Goal: Use online tool/utility: Use online tool/utility

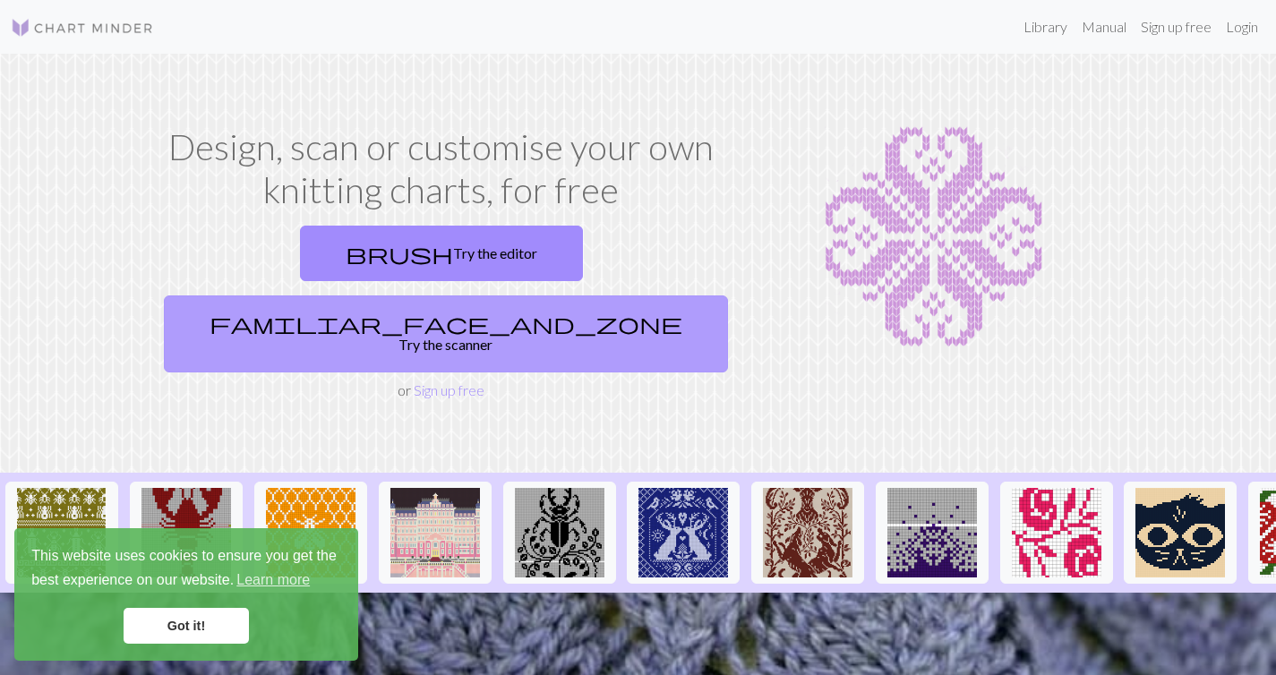
click at [563, 295] on link "familiar_face_and_zone Try the scanner" at bounding box center [446, 333] width 564 height 77
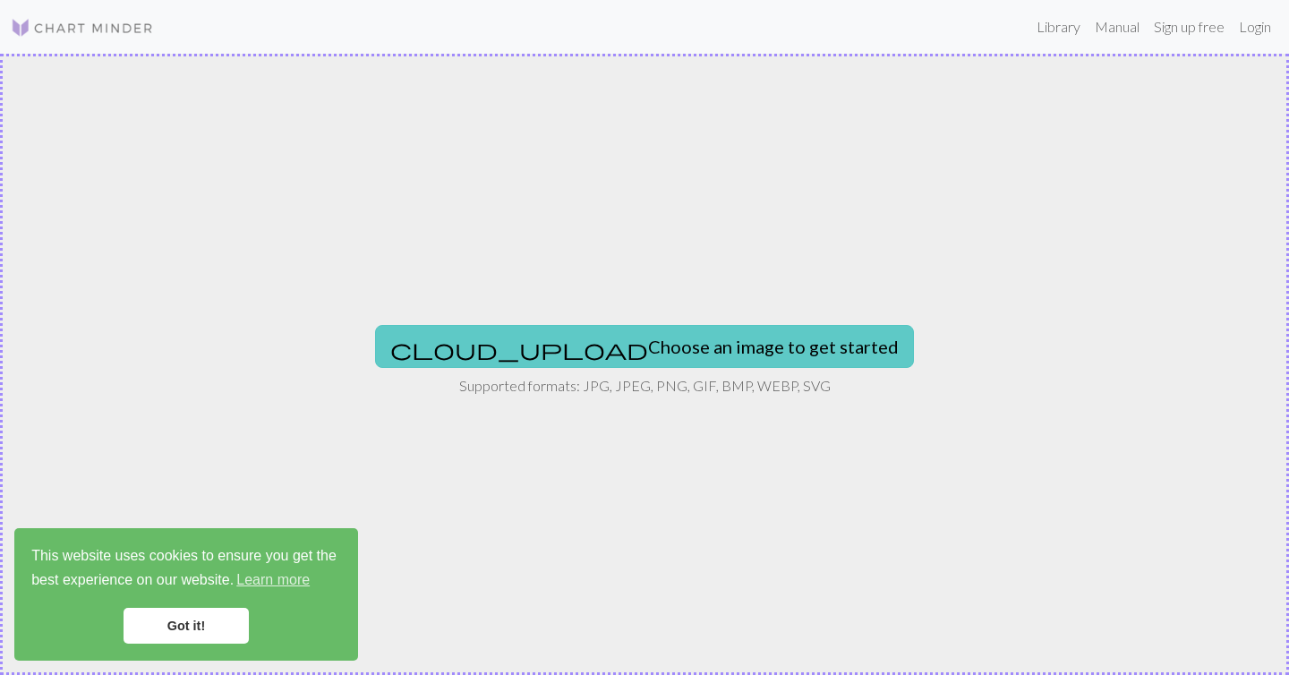
click at [624, 346] on button "cloud_upload Choose an image to get started" at bounding box center [644, 346] width 539 height 43
click at [683, 366] on button "cloud_upload Choose an image to get started" at bounding box center [644, 346] width 539 height 43
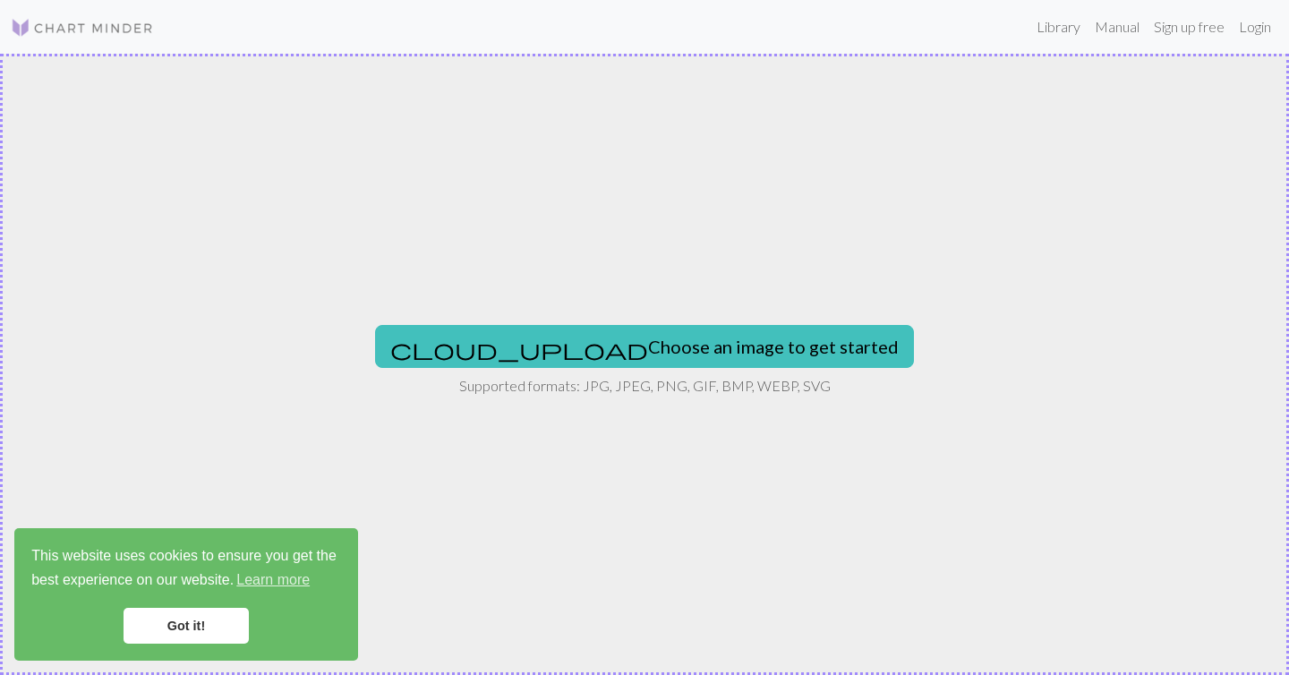
type input "C:\fakepath\960px-Mikalojus_Konstantinas_Čiurlionis_photo_portrait.jpg"
click at [188, 632] on link "Got it!" at bounding box center [186, 626] width 125 height 36
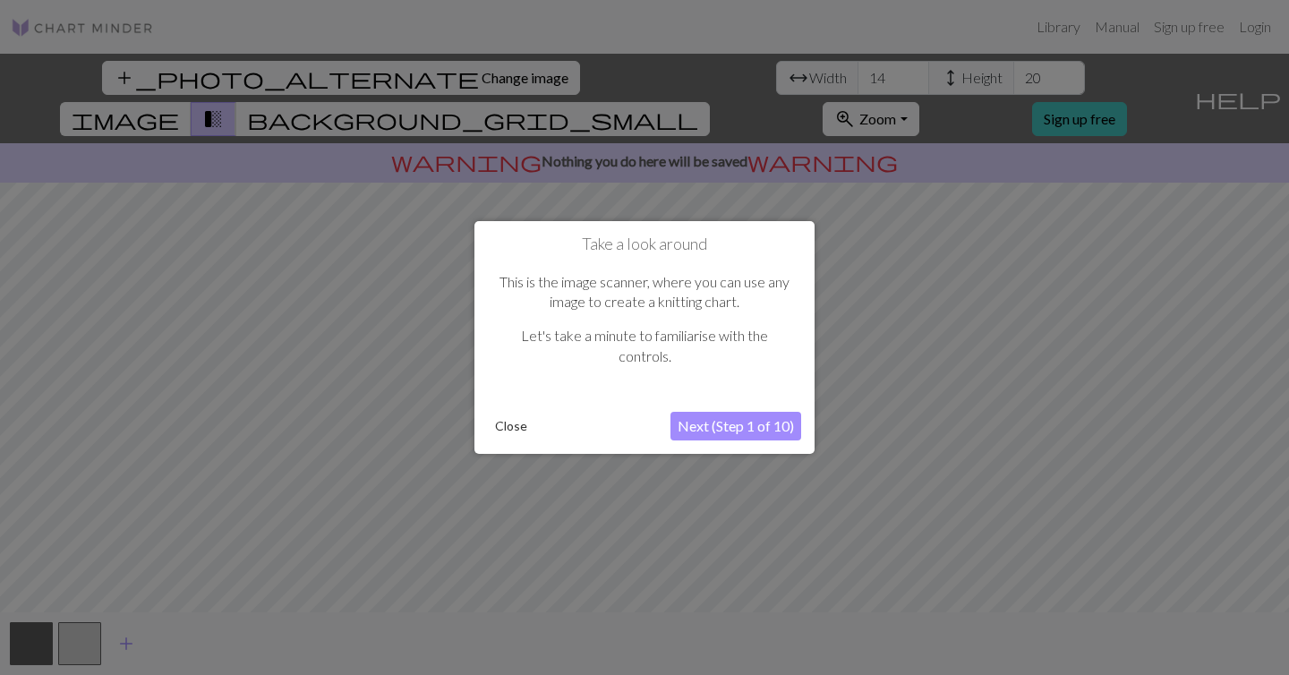
click at [754, 435] on button "Next (Step 1 of 10)" at bounding box center [736, 426] width 131 height 29
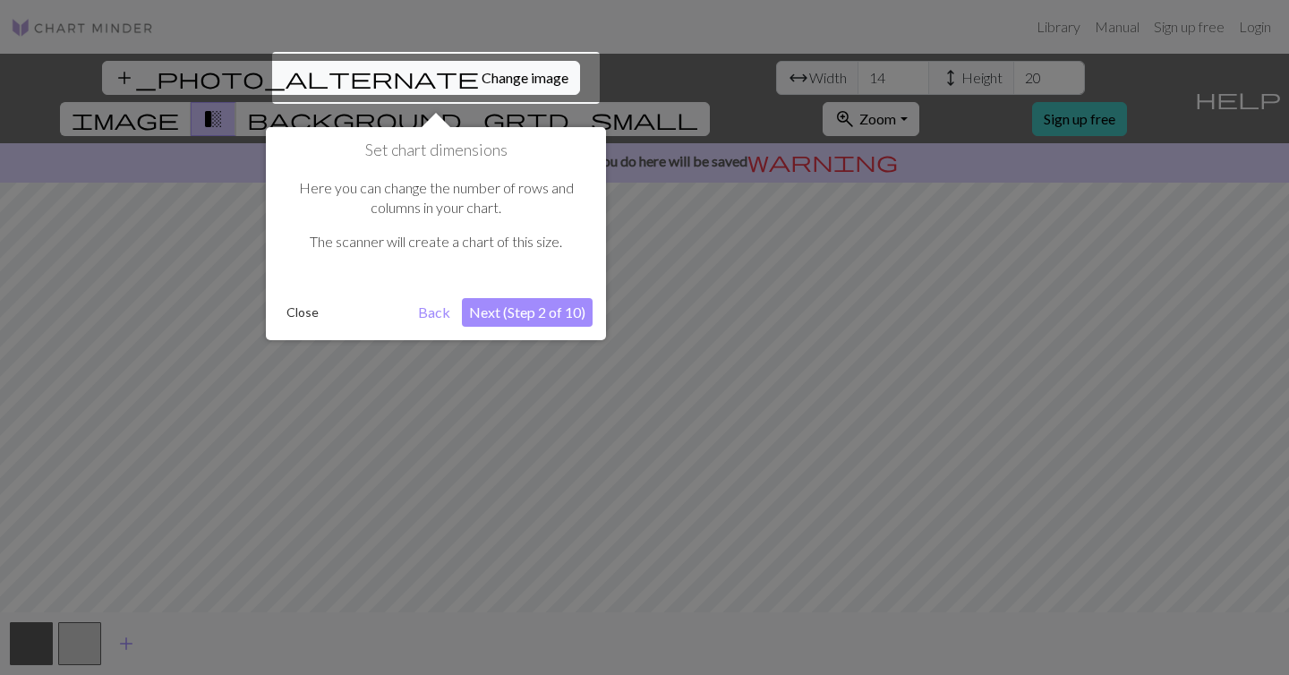
click at [395, 77] on div at bounding box center [436, 78] width 328 height 52
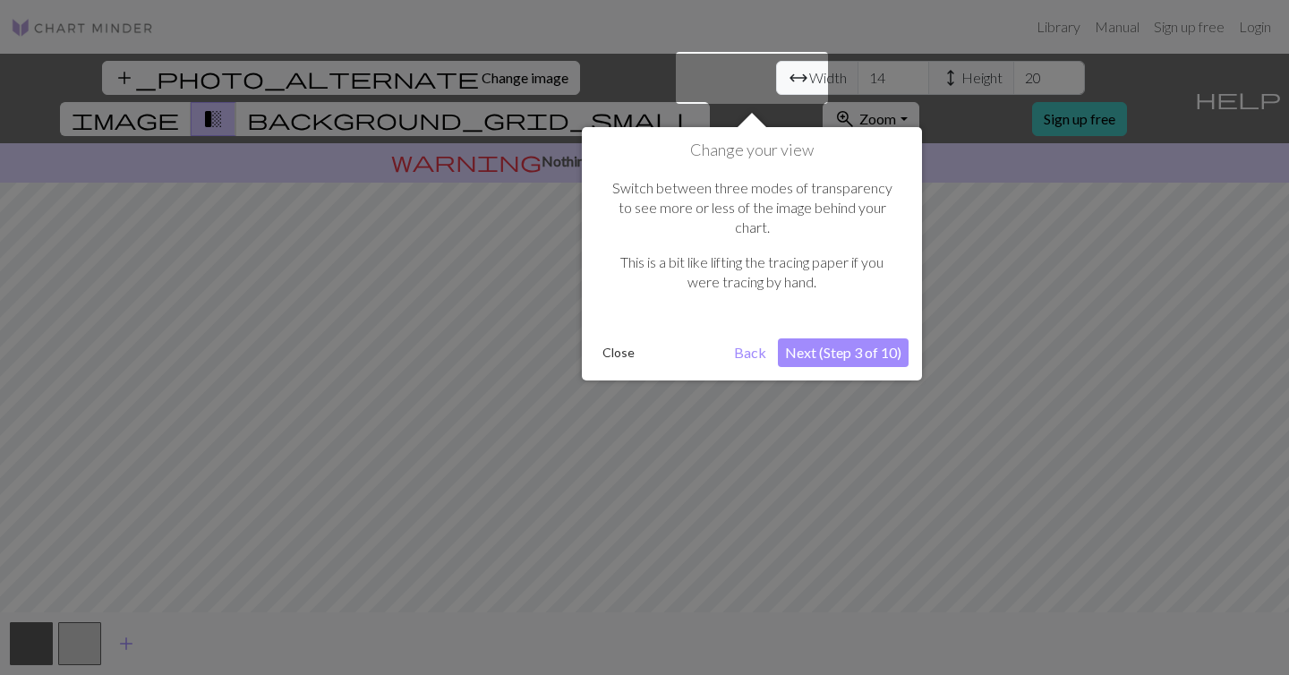
click at [834, 338] on button "Next (Step 3 of 10)" at bounding box center [843, 352] width 131 height 29
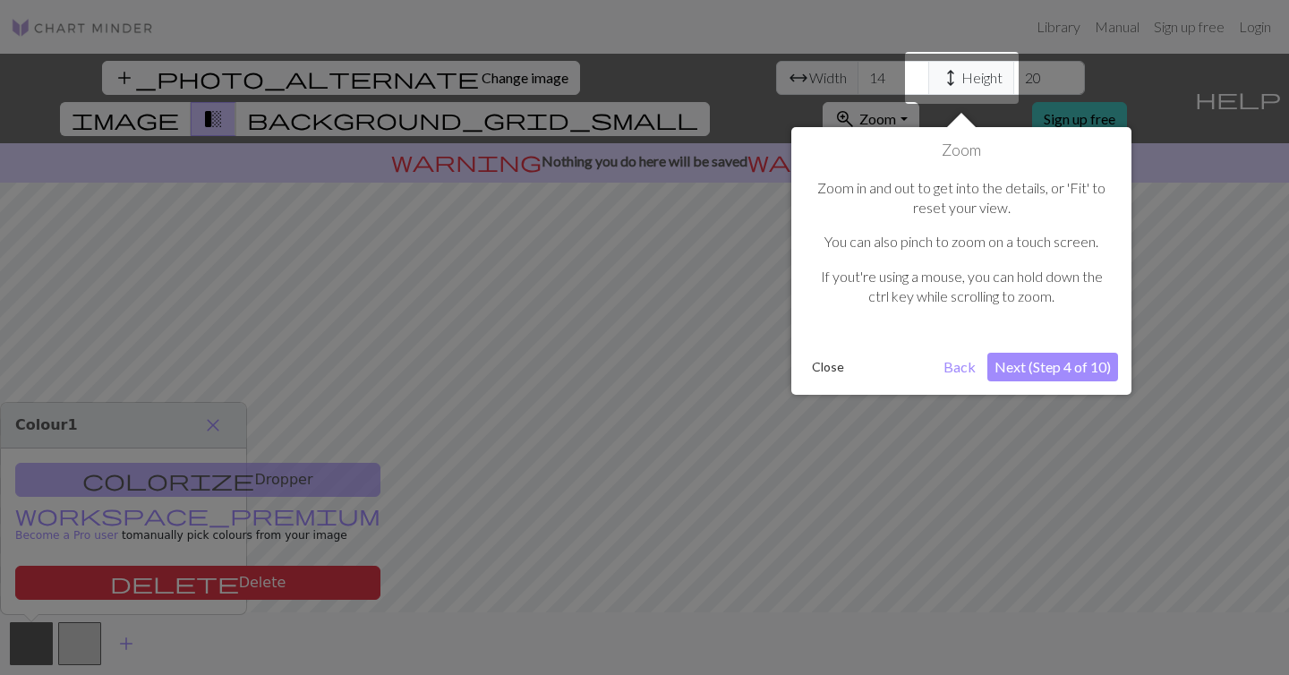
click at [1027, 369] on button "Next (Step 4 of 10)" at bounding box center [1053, 367] width 131 height 29
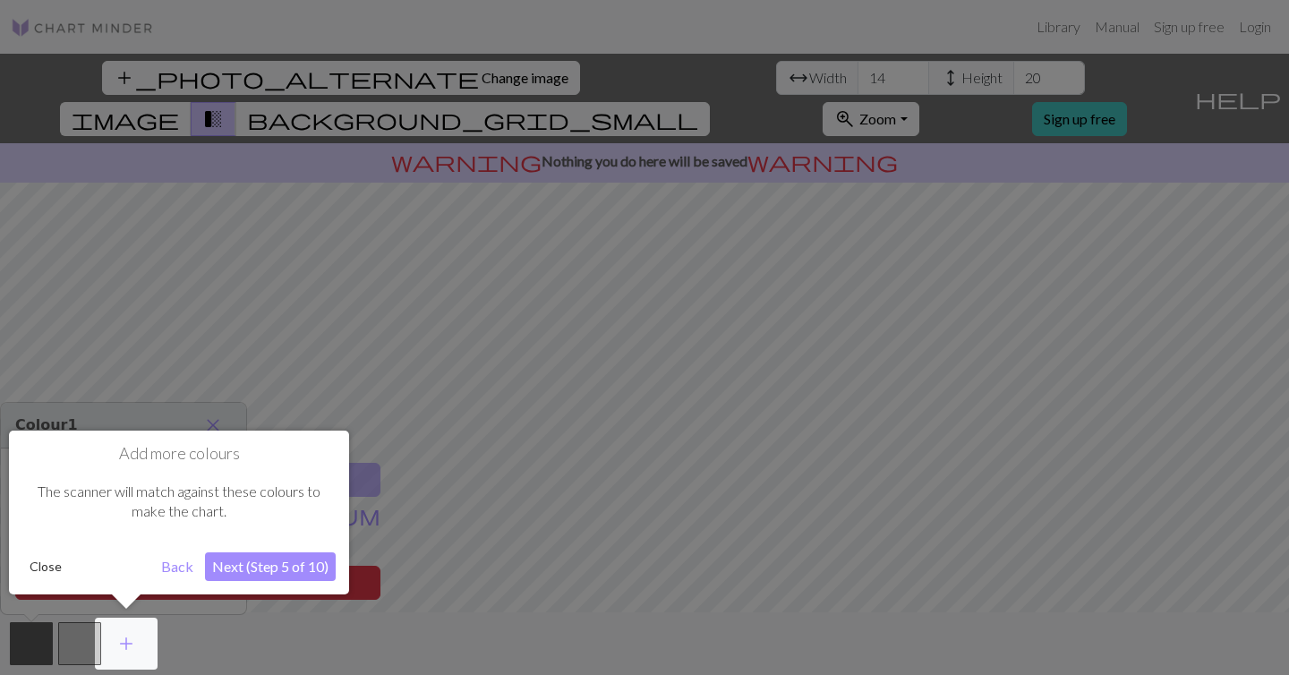
click at [308, 567] on button "Next (Step 5 of 10)" at bounding box center [270, 566] width 131 height 29
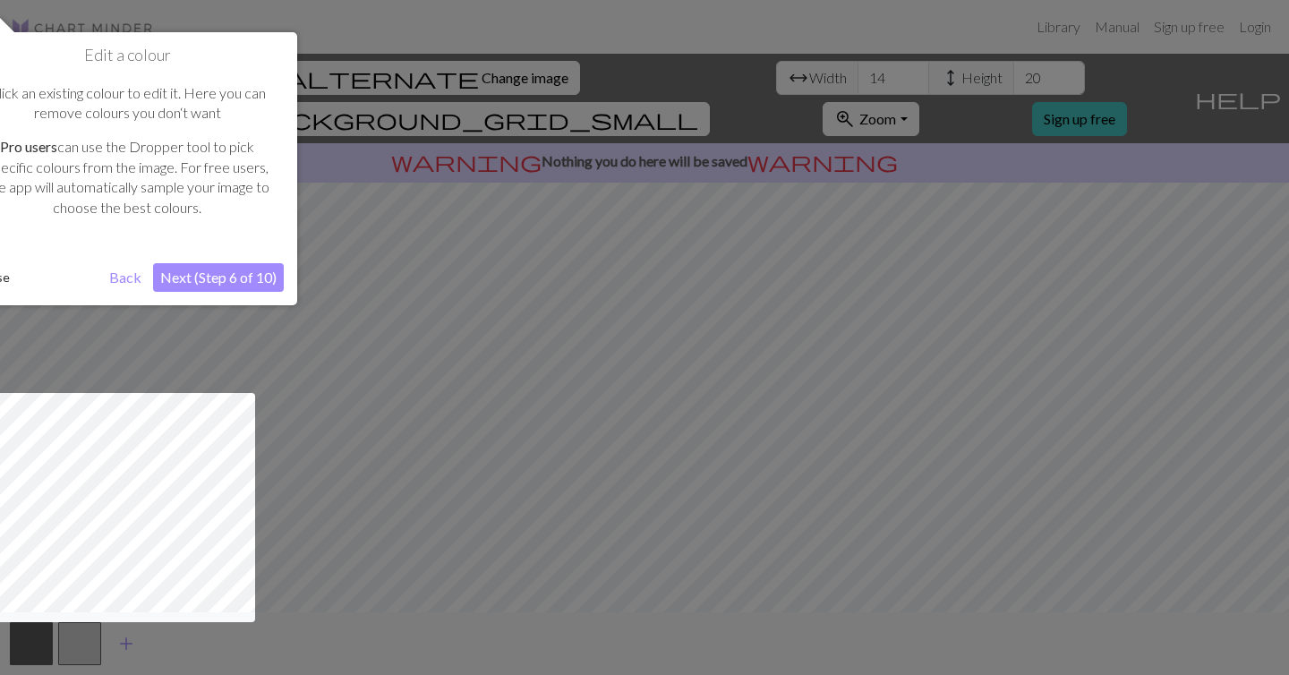
click at [261, 277] on button "Next (Step 6 of 10)" at bounding box center [218, 277] width 131 height 29
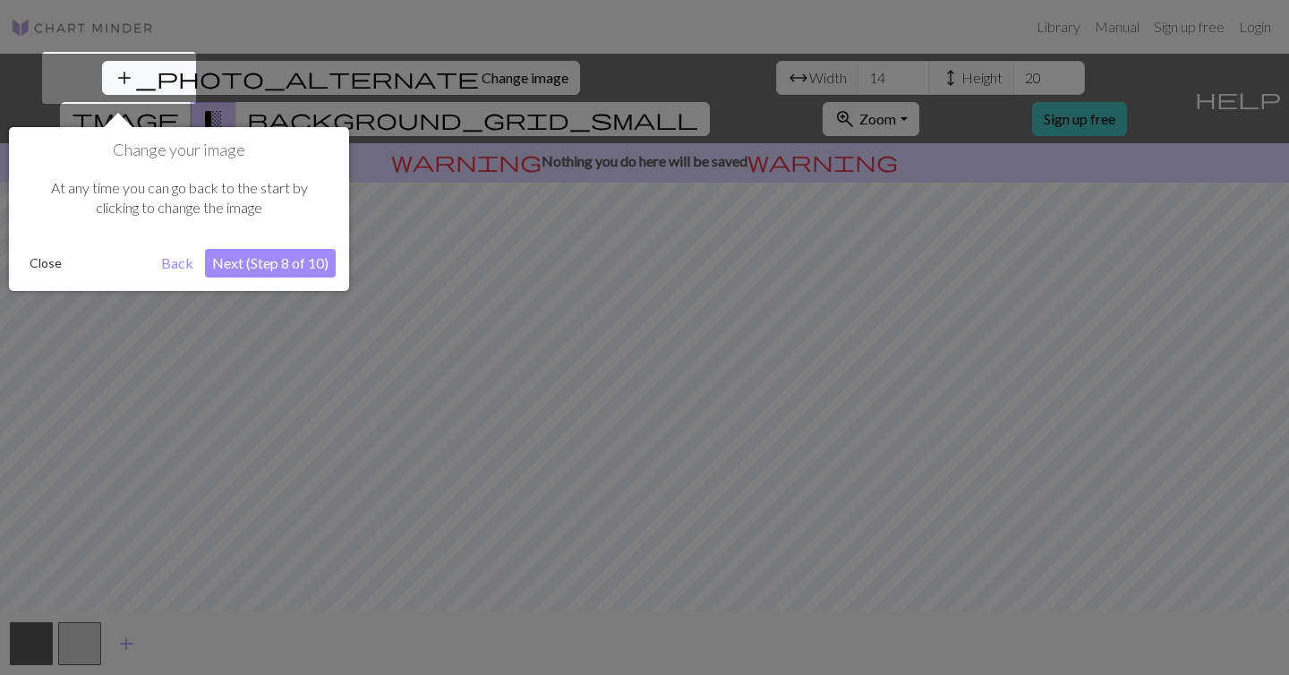
click at [270, 265] on button "Next (Step 8 of 10)" at bounding box center [270, 263] width 131 height 29
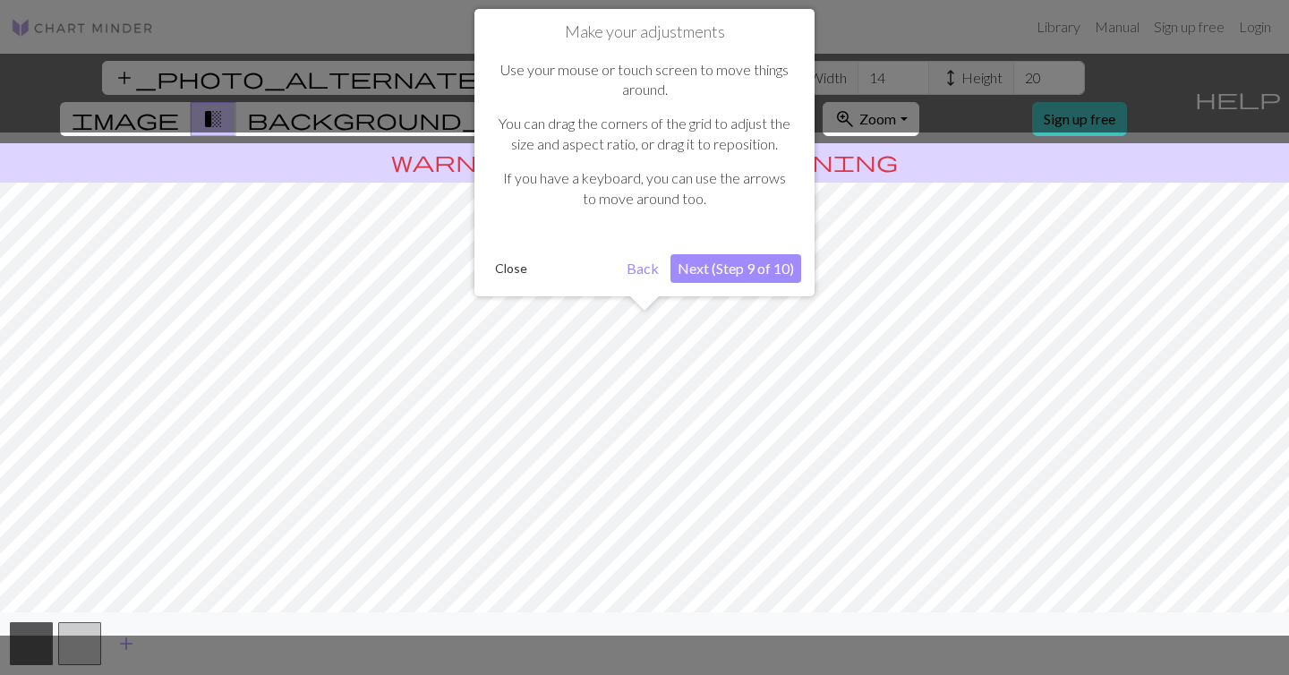
click at [759, 270] on button "Next (Step 9 of 10)" at bounding box center [736, 268] width 131 height 29
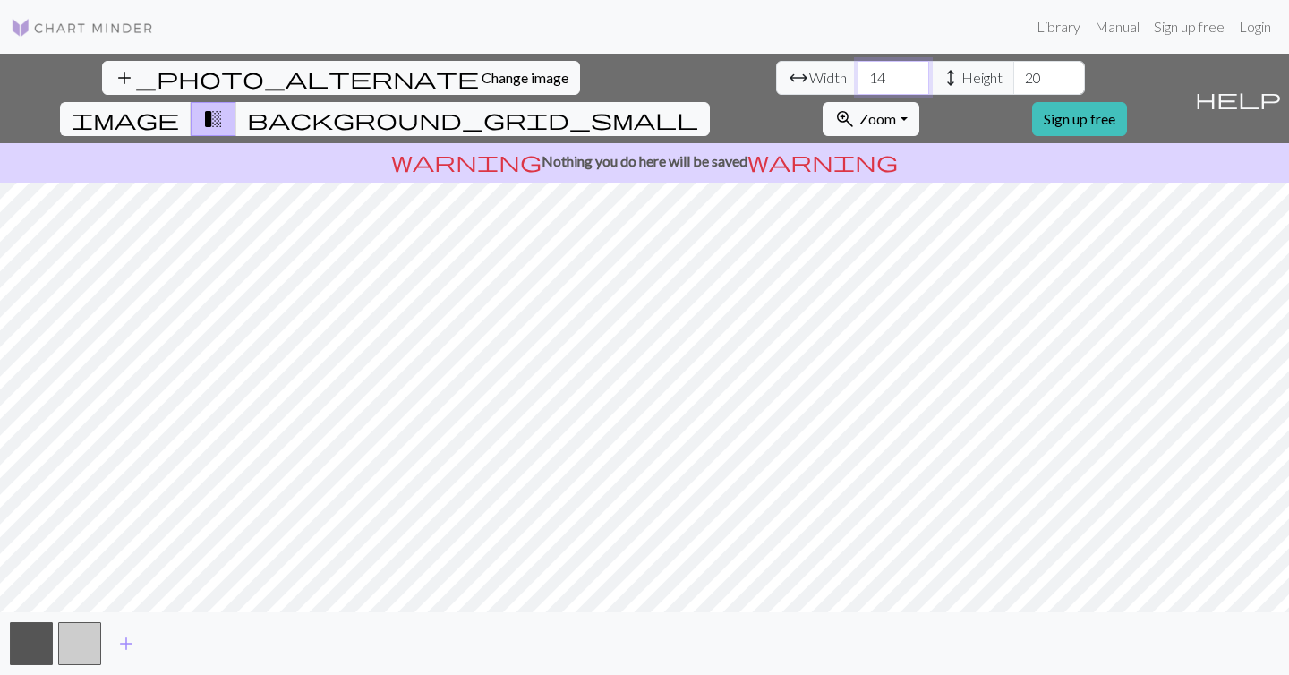
click at [858, 81] on input "14" at bounding box center [894, 78] width 72 height 34
type input "60"
click at [1014, 79] on input "20" at bounding box center [1050, 78] width 72 height 34
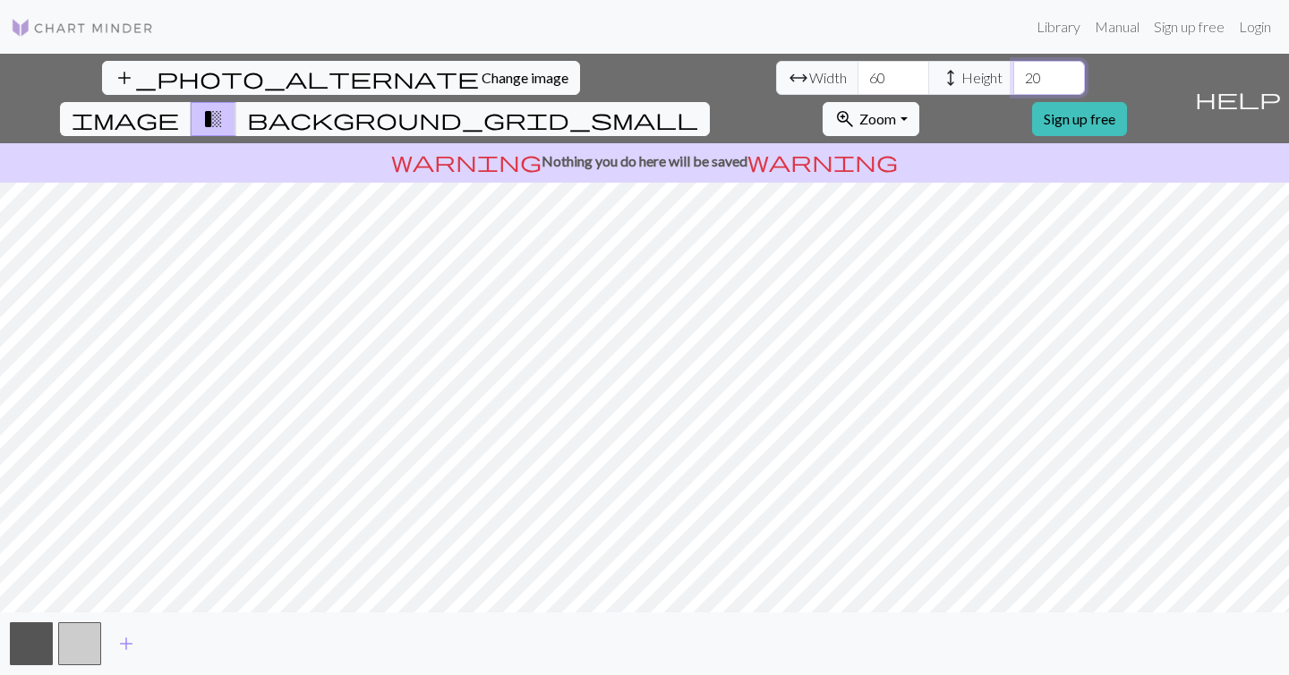
click at [1014, 79] on input "20" at bounding box center [1050, 78] width 72 height 34
type input "120"
click at [125, 645] on span "add" at bounding box center [126, 643] width 21 height 25
click at [170, 647] on span "add" at bounding box center [174, 643] width 21 height 25
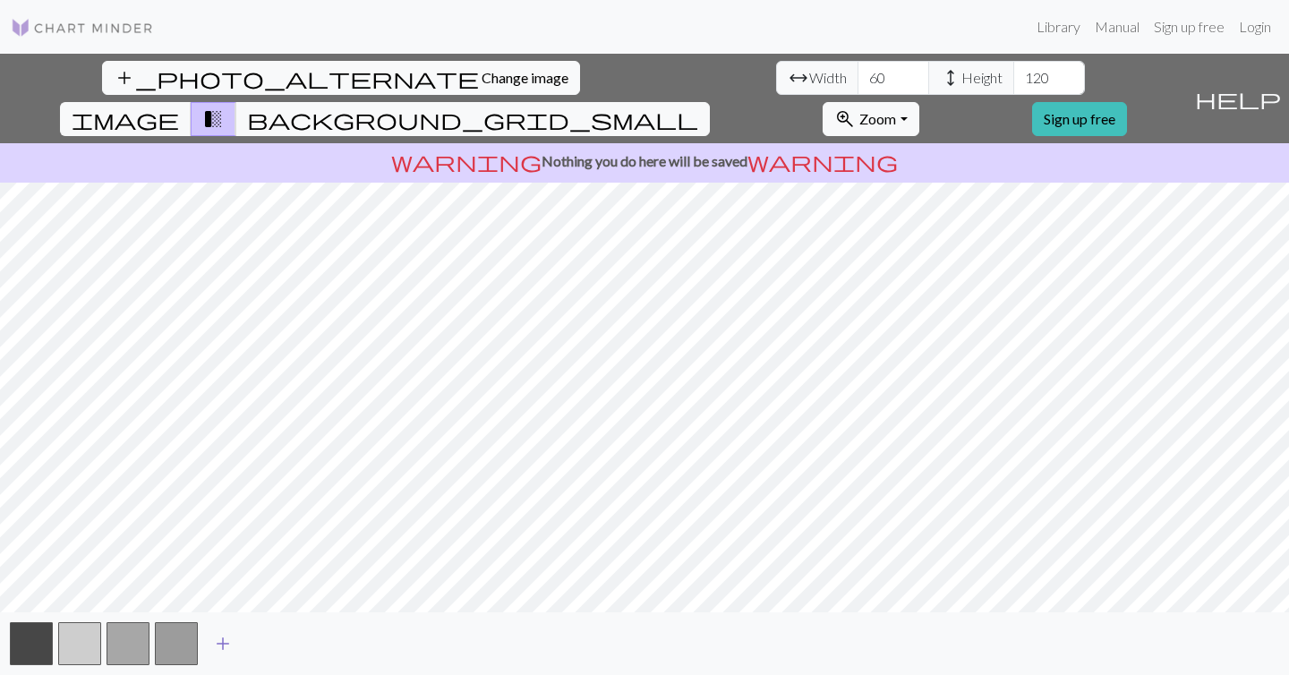
click at [225, 643] on span "add" at bounding box center [222, 643] width 21 height 25
click at [179, 107] on span "image" at bounding box center [125, 119] width 107 height 25
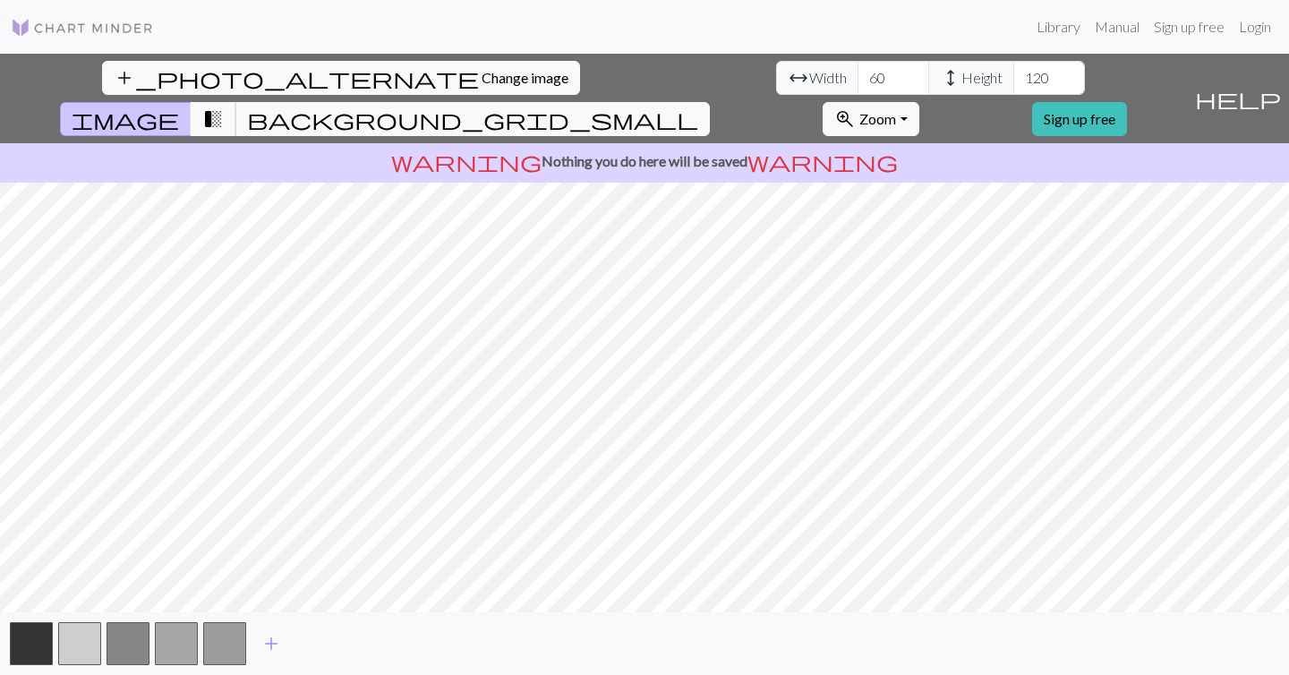
click at [224, 107] on span "transition_fade" at bounding box center [212, 119] width 21 height 25
click at [698, 107] on span "background_grid_small" at bounding box center [472, 119] width 451 height 25
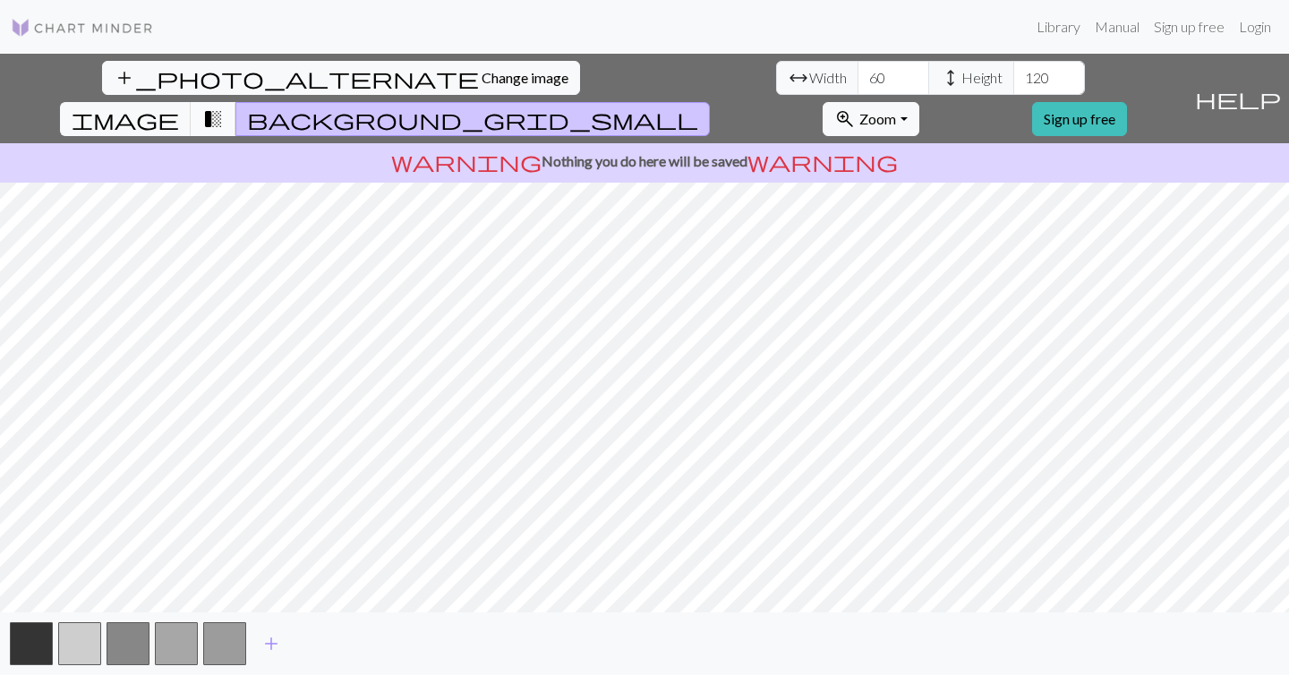
drag, startPoint x: 789, startPoint y: 75, endPoint x: 757, endPoint y: 72, distance: 32.4
click at [698, 107] on span "background_grid_small" at bounding box center [472, 119] width 451 height 25
click at [224, 107] on span "transition_fade" at bounding box center [212, 119] width 21 height 25
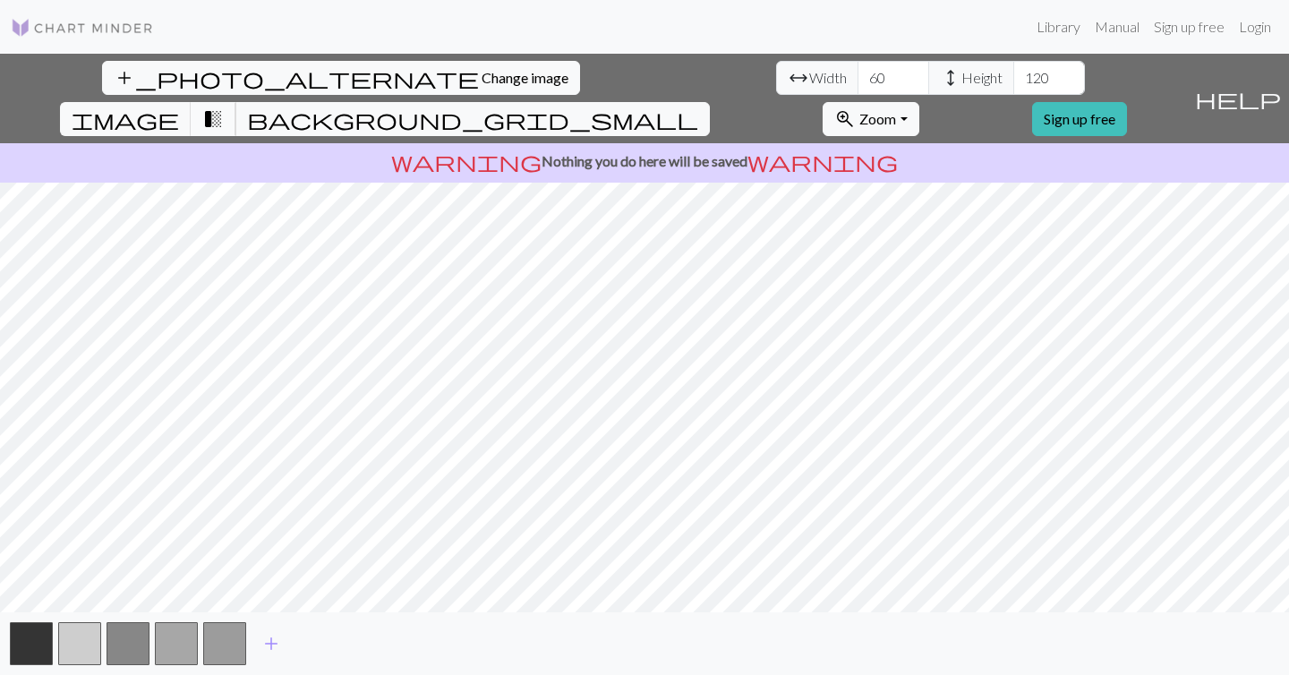
click at [224, 107] on span "transition_fade" at bounding box center [212, 119] width 21 height 25
click at [698, 107] on span "background_grid_small" at bounding box center [472, 119] width 451 height 25
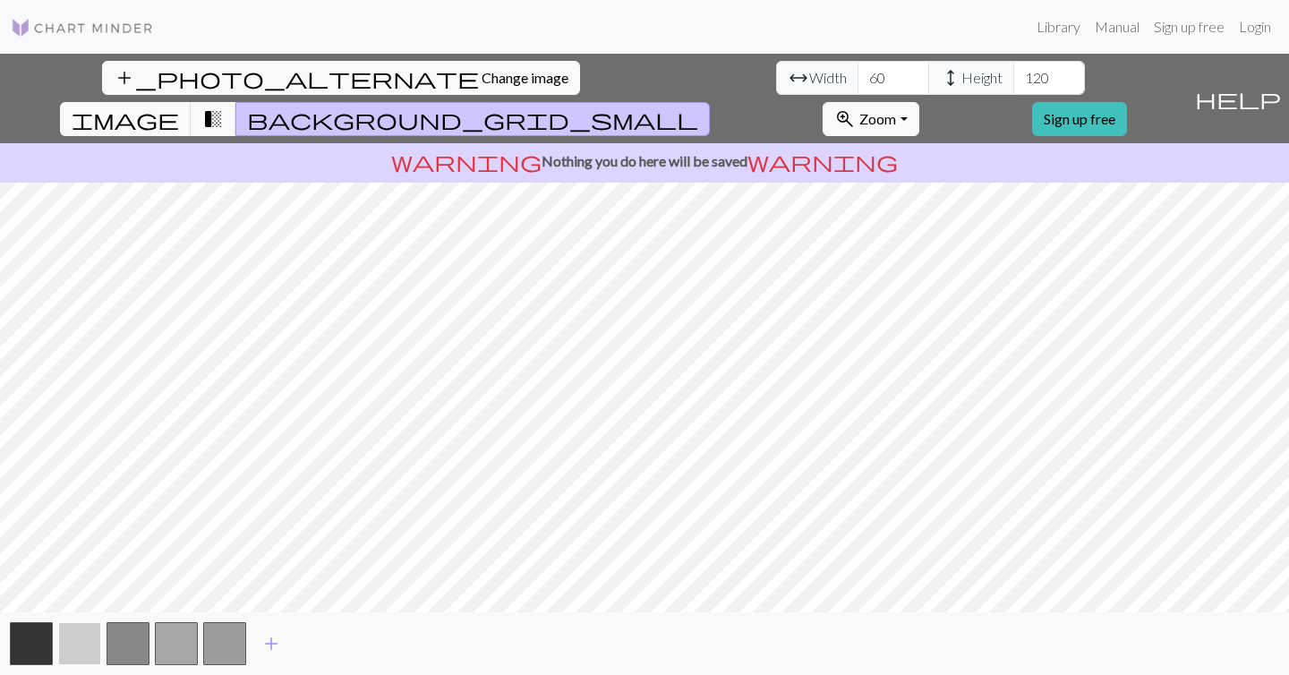
click at [87, 643] on button "button" at bounding box center [79, 643] width 43 height 43
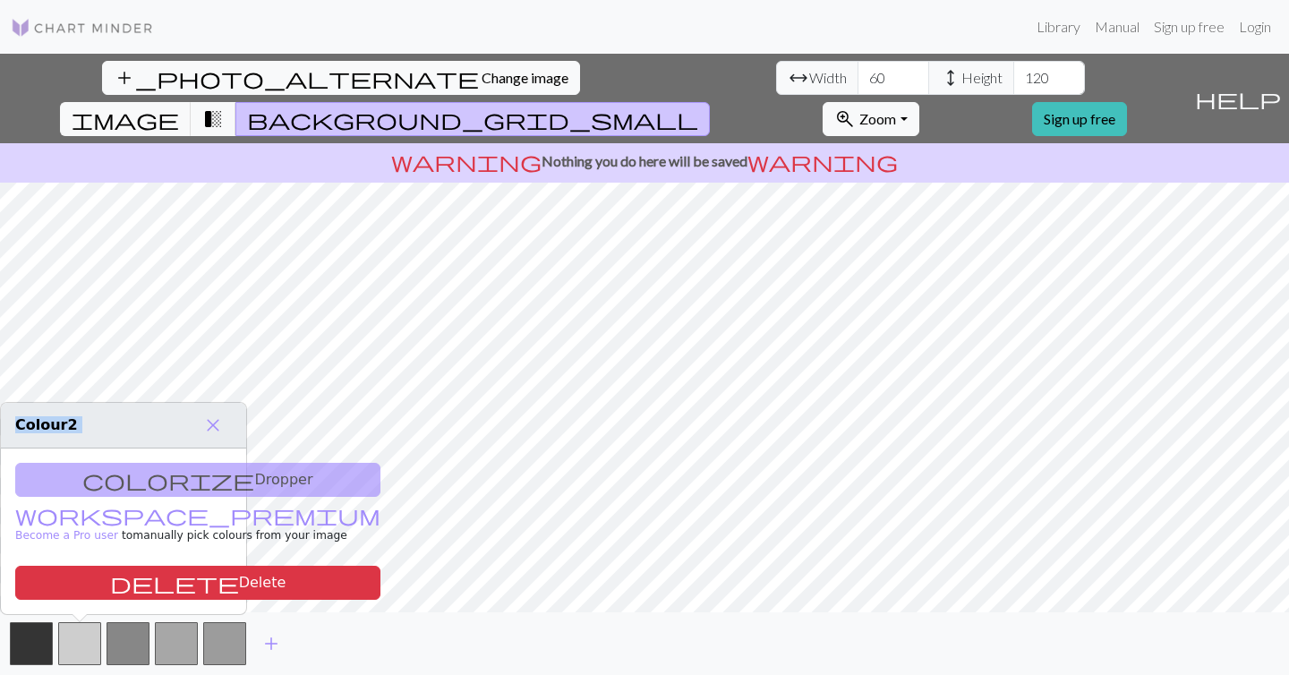
click at [638, 441] on body "This website uses cookies to ensure you get the best experience on our website.…" at bounding box center [644, 337] width 1289 height 675
click at [143, 475] on div "colorize Dropper workspace_premium Become a Pro user to manually pick colours f…" at bounding box center [123, 532] width 245 height 166
click at [215, 424] on span "close" at bounding box center [212, 425] width 21 height 25
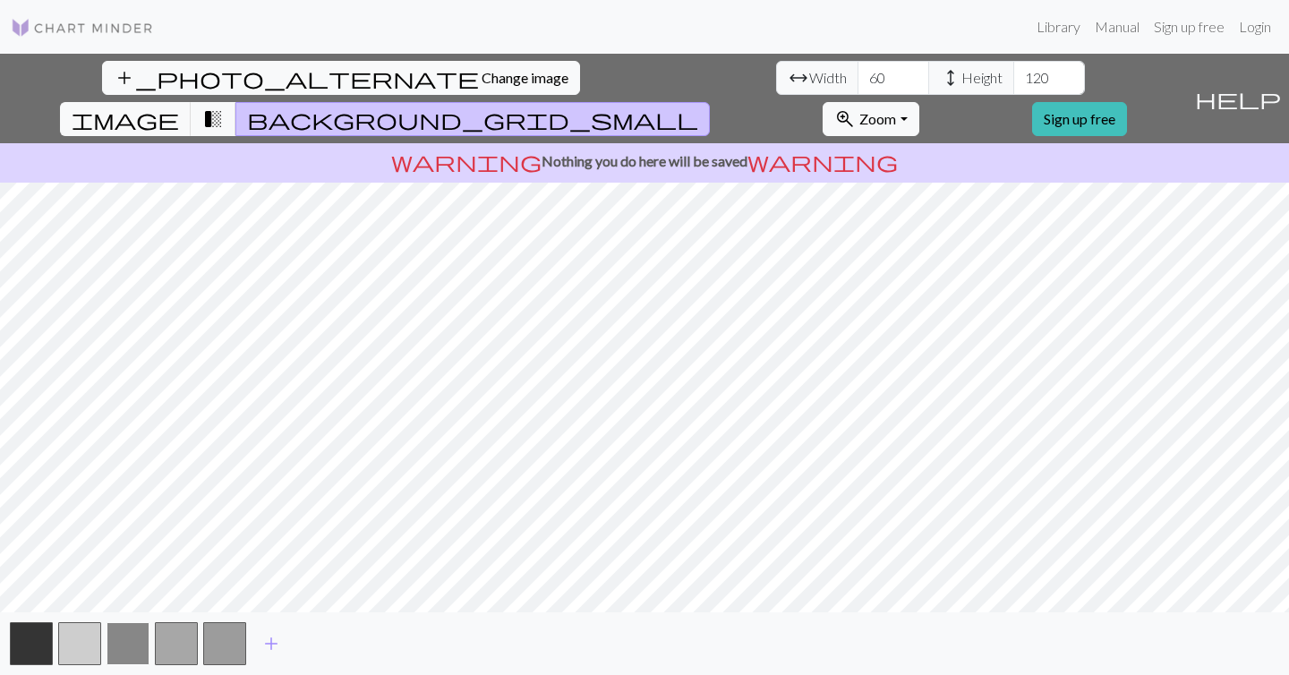
click at [137, 640] on button "button" at bounding box center [128, 643] width 43 height 43
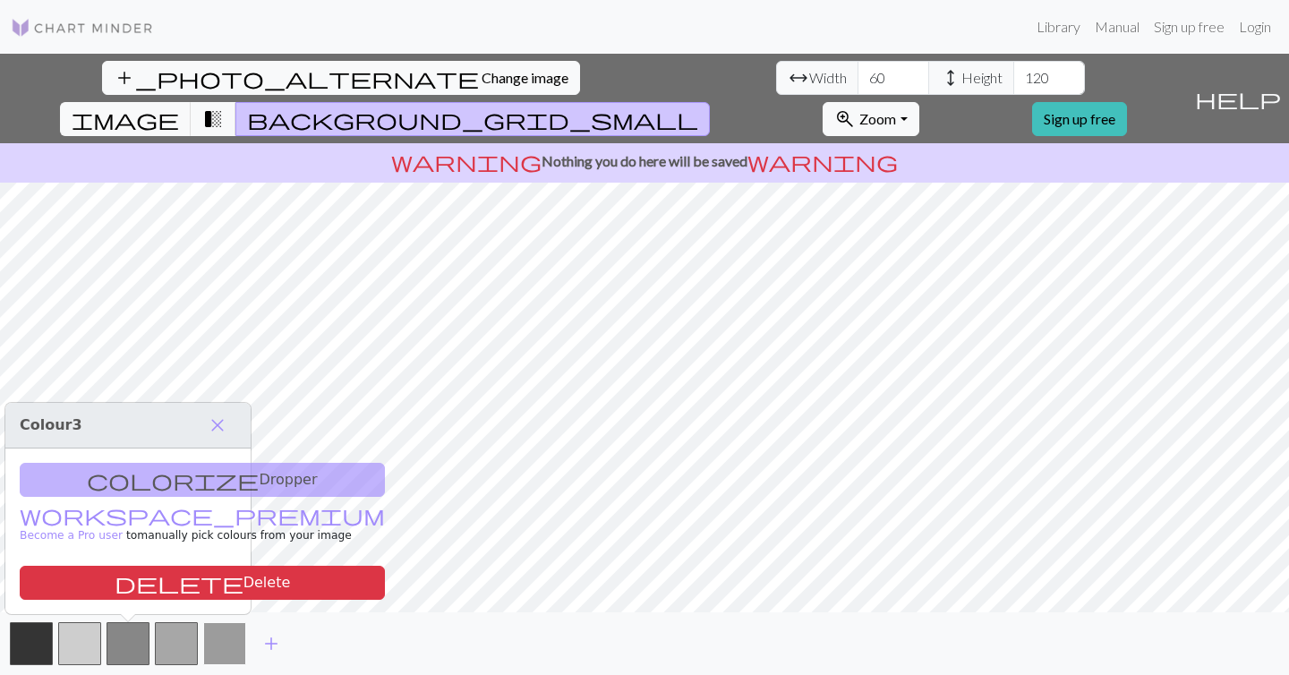
drag, startPoint x: 173, startPoint y: 644, endPoint x: 202, endPoint y: 643, distance: 29.6
click at [175, 644] on button "button" at bounding box center [176, 643] width 43 height 43
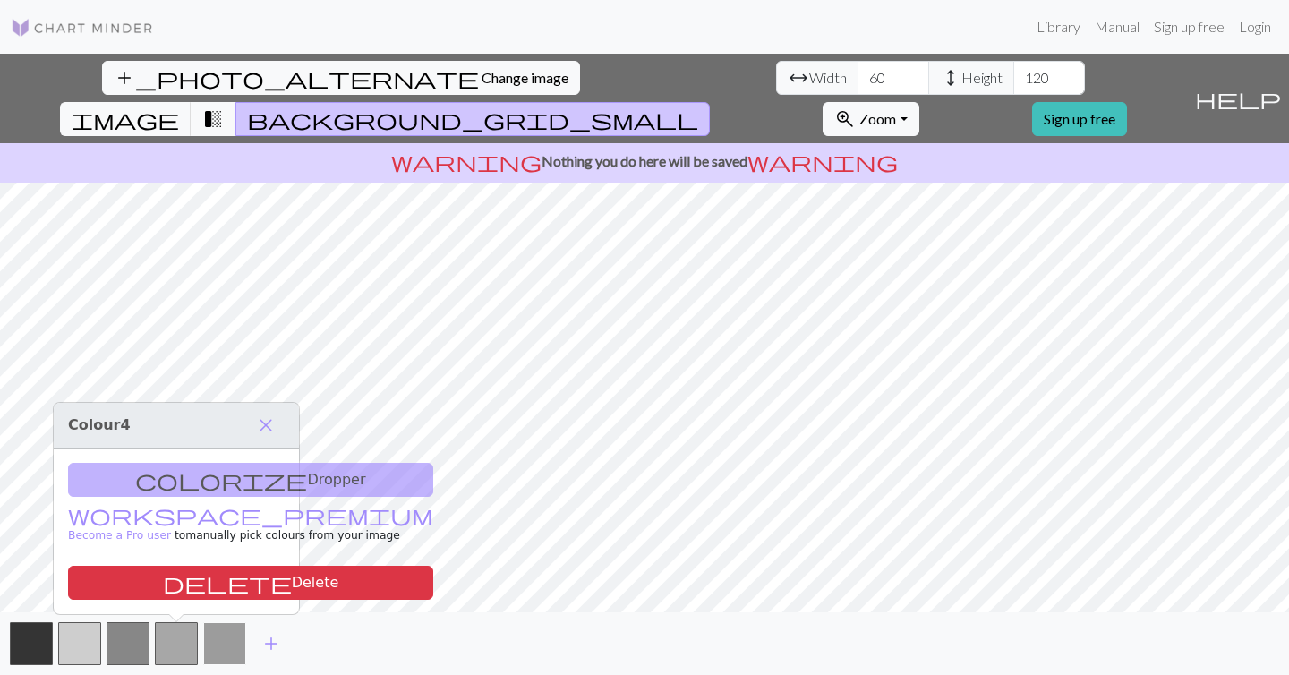
click at [218, 643] on button "button" at bounding box center [224, 643] width 43 height 43
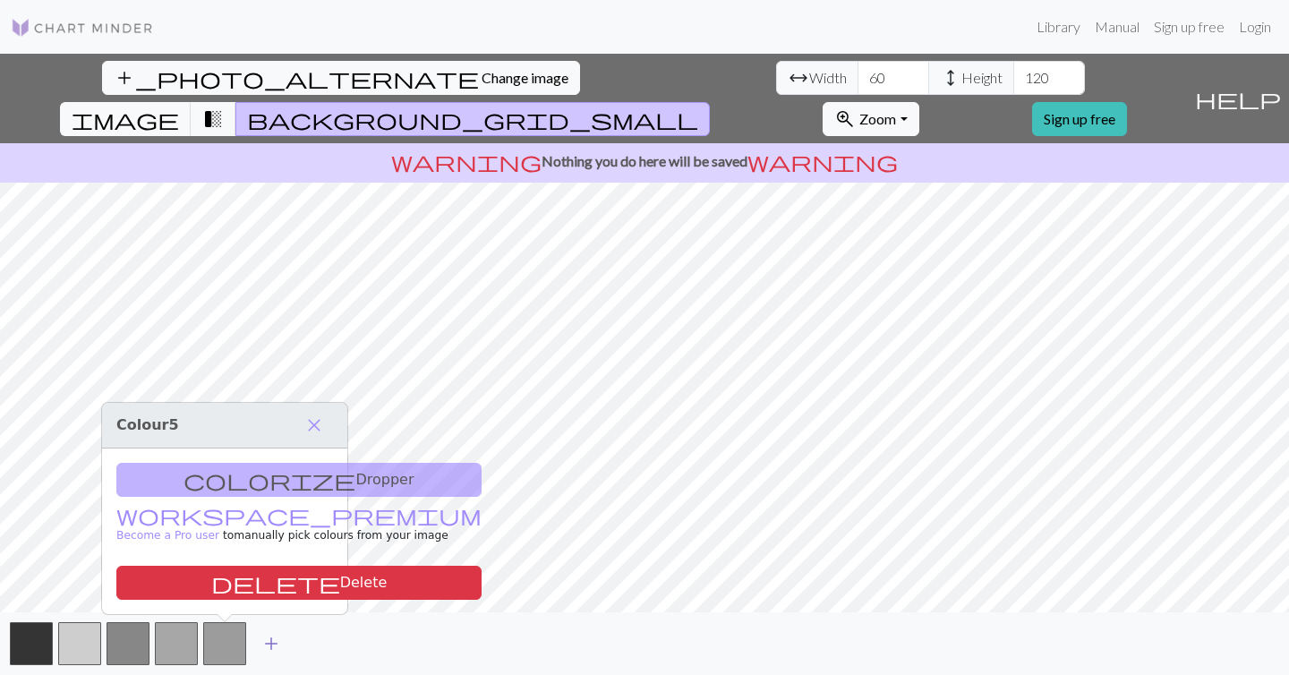
click at [266, 643] on span "add" at bounding box center [271, 643] width 21 height 25
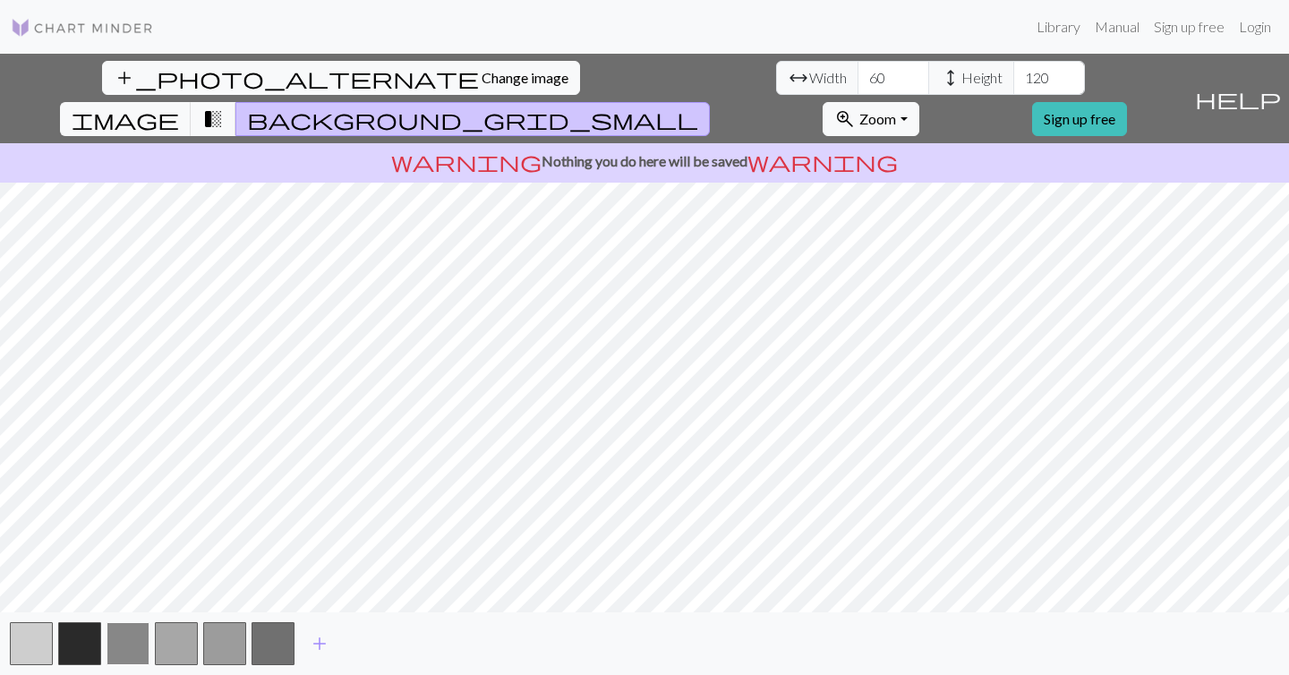
click at [133, 655] on button "button" at bounding box center [128, 643] width 43 height 43
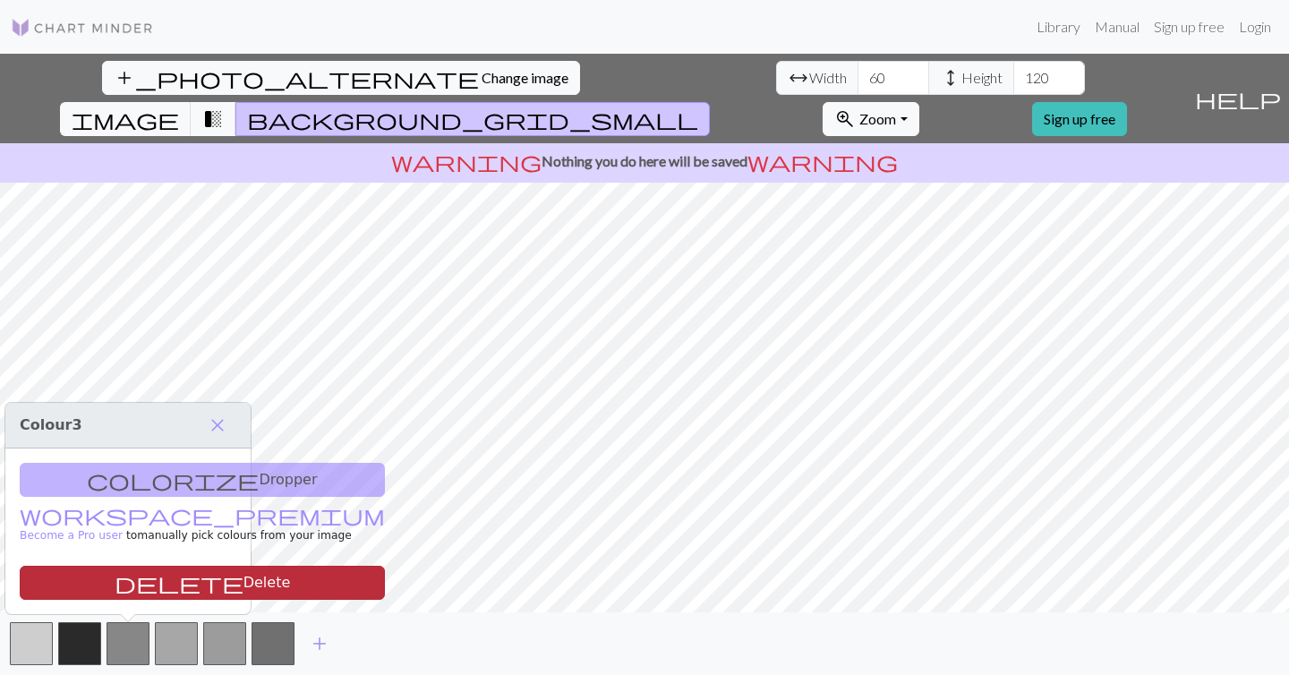
click at [133, 587] on button "delete Delete" at bounding box center [202, 583] width 365 height 34
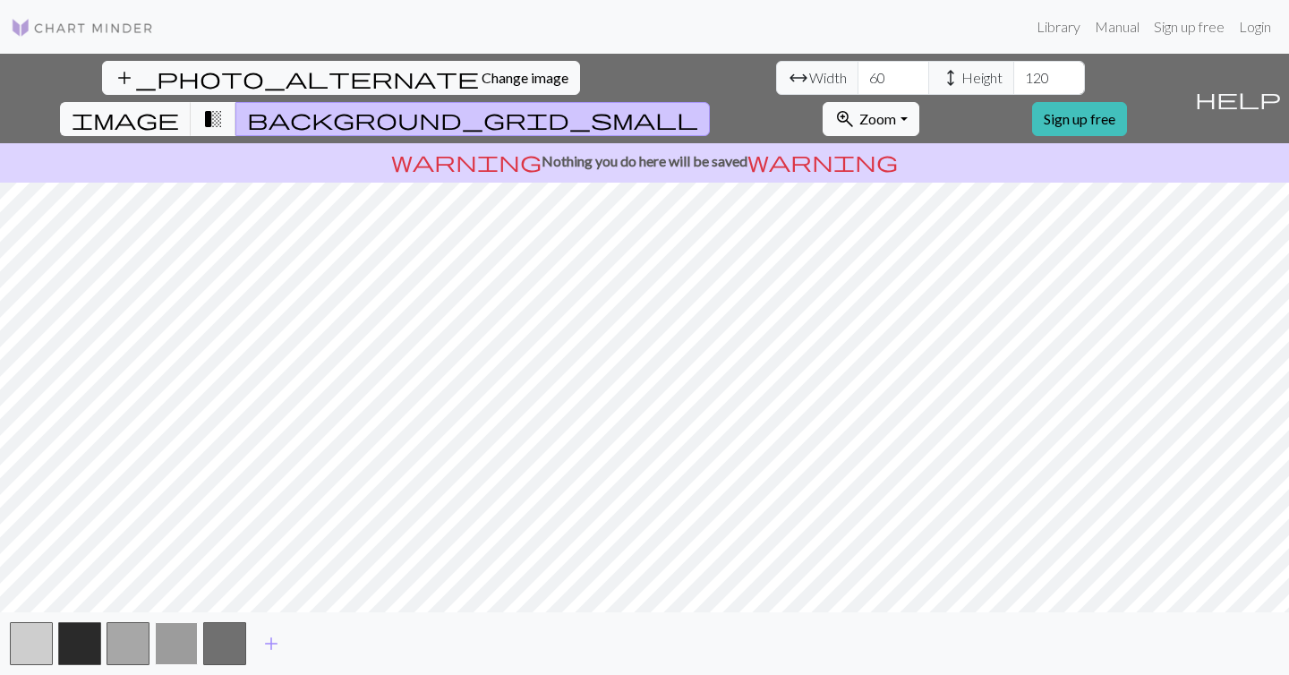
click at [167, 650] on button "button" at bounding box center [176, 643] width 43 height 43
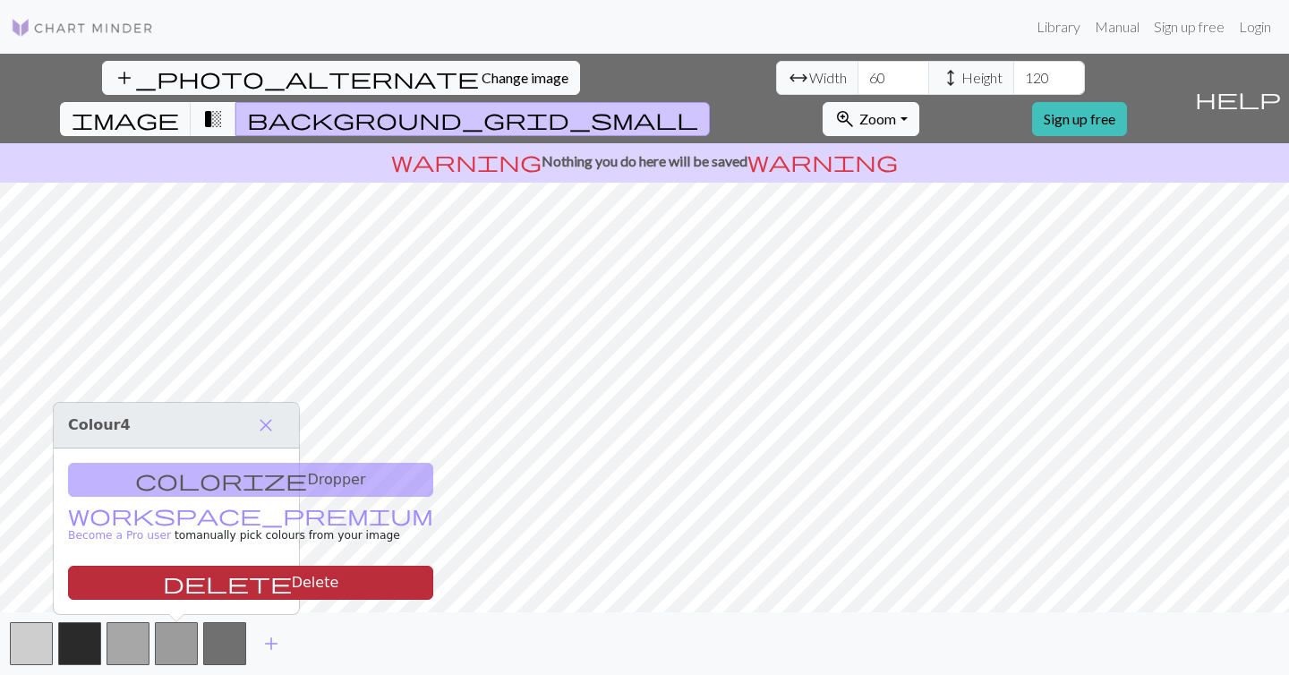
click at [173, 579] on button "delete Delete" at bounding box center [250, 583] width 365 height 34
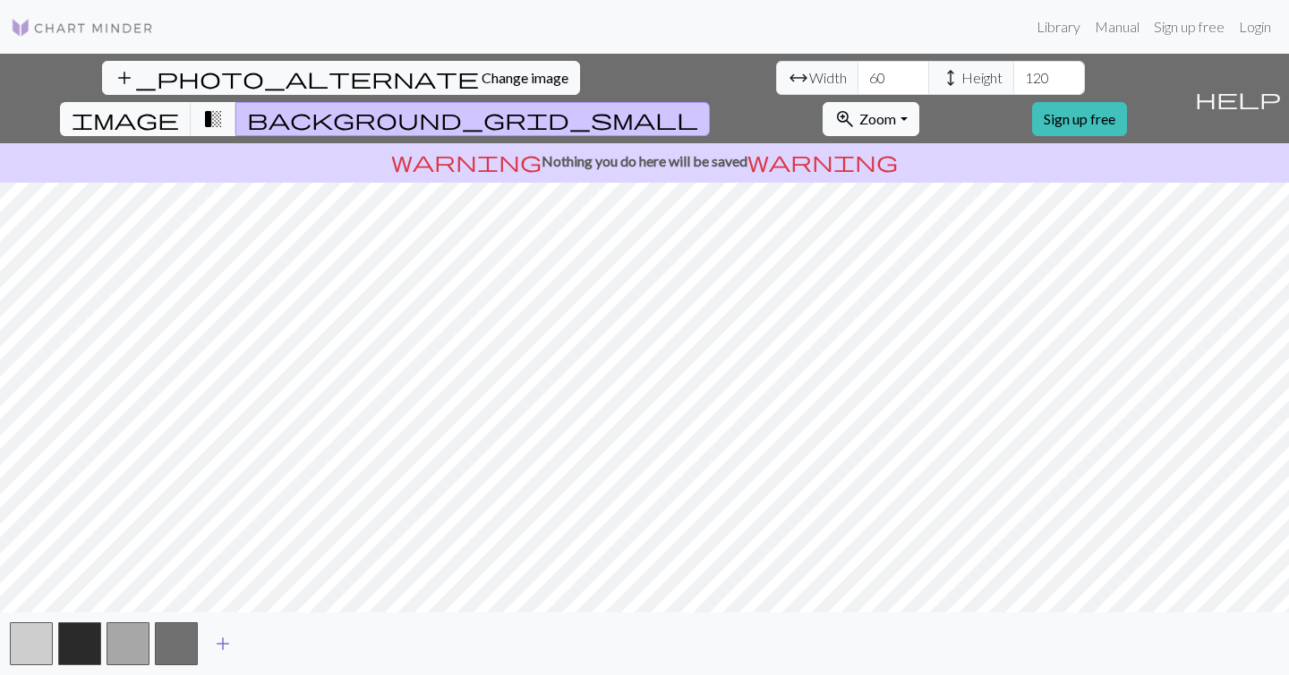
click at [218, 639] on span "add" at bounding box center [222, 643] width 21 height 25
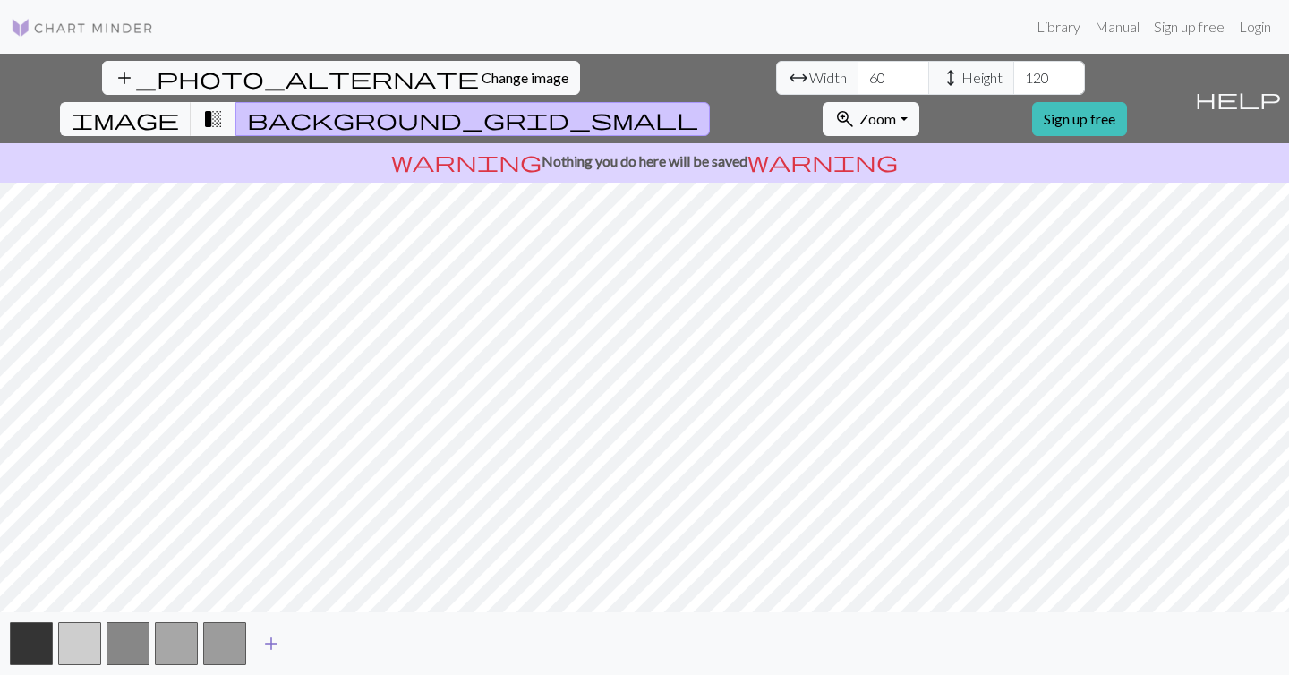
click at [277, 646] on span "add" at bounding box center [271, 643] width 21 height 25
click at [318, 644] on span "add" at bounding box center [319, 643] width 21 height 25
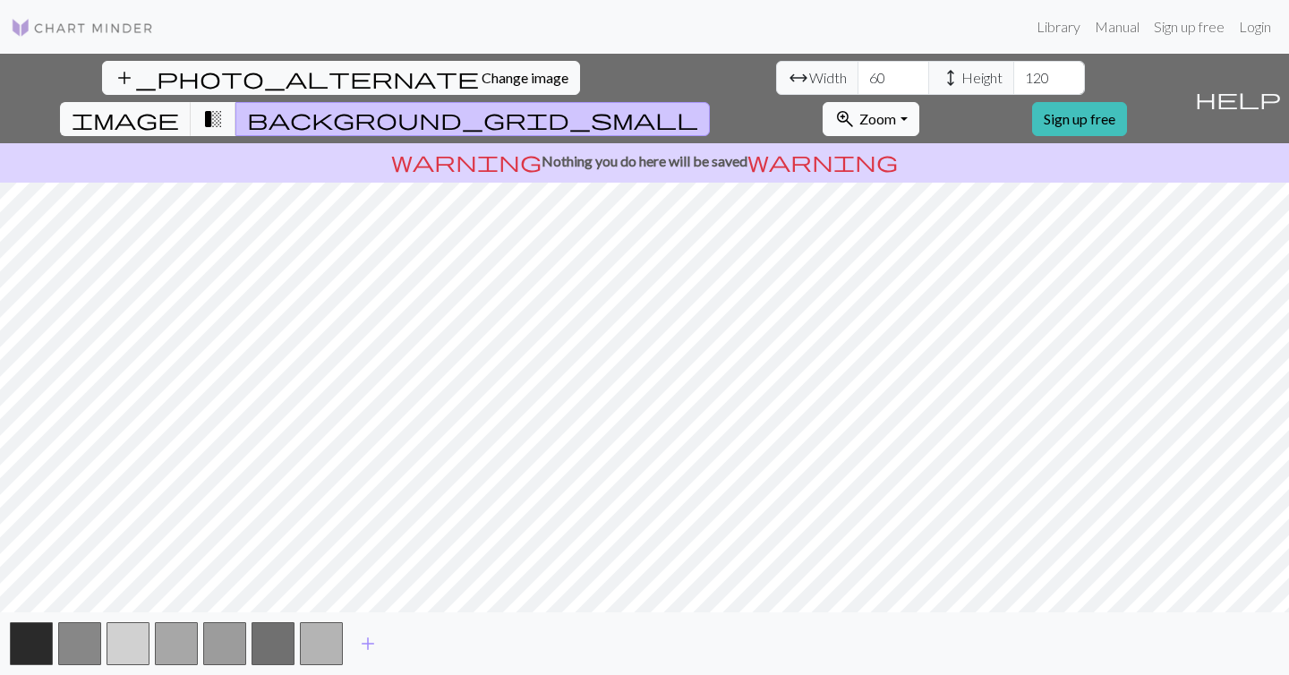
click at [896, 110] on span "Zoom" at bounding box center [878, 118] width 37 height 17
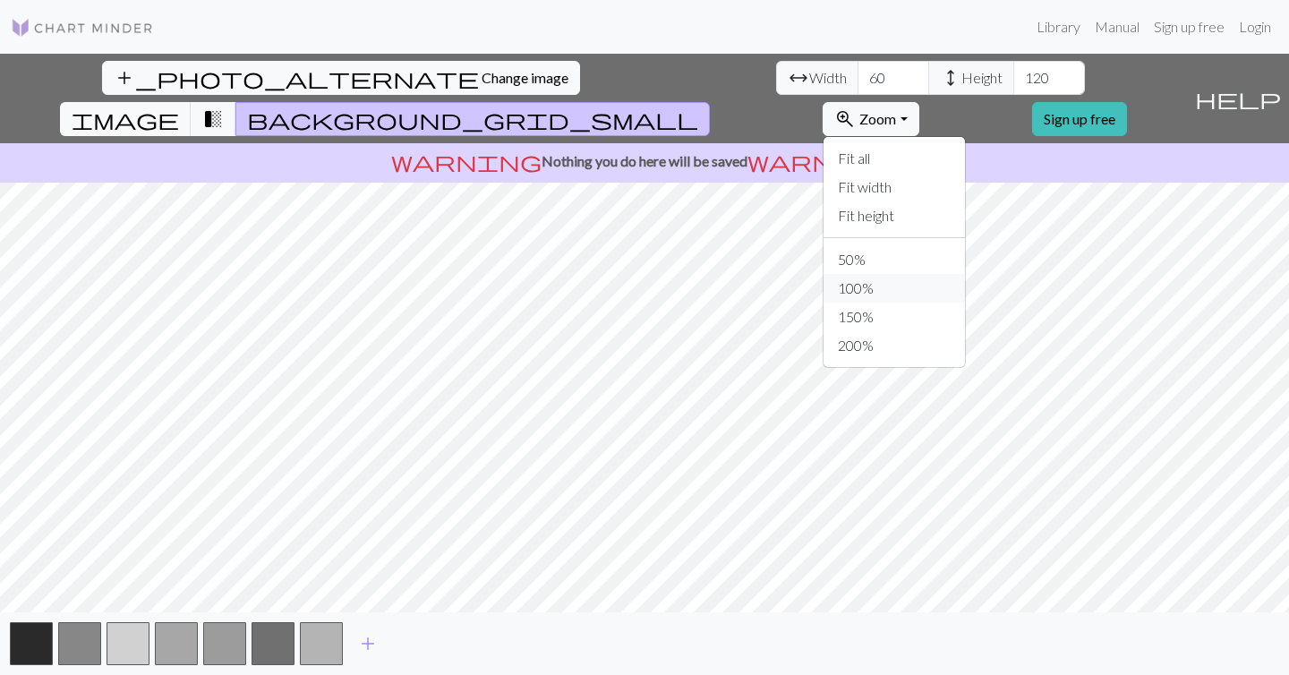
click at [948, 274] on button "100%" at bounding box center [894, 288] width 141 height 29
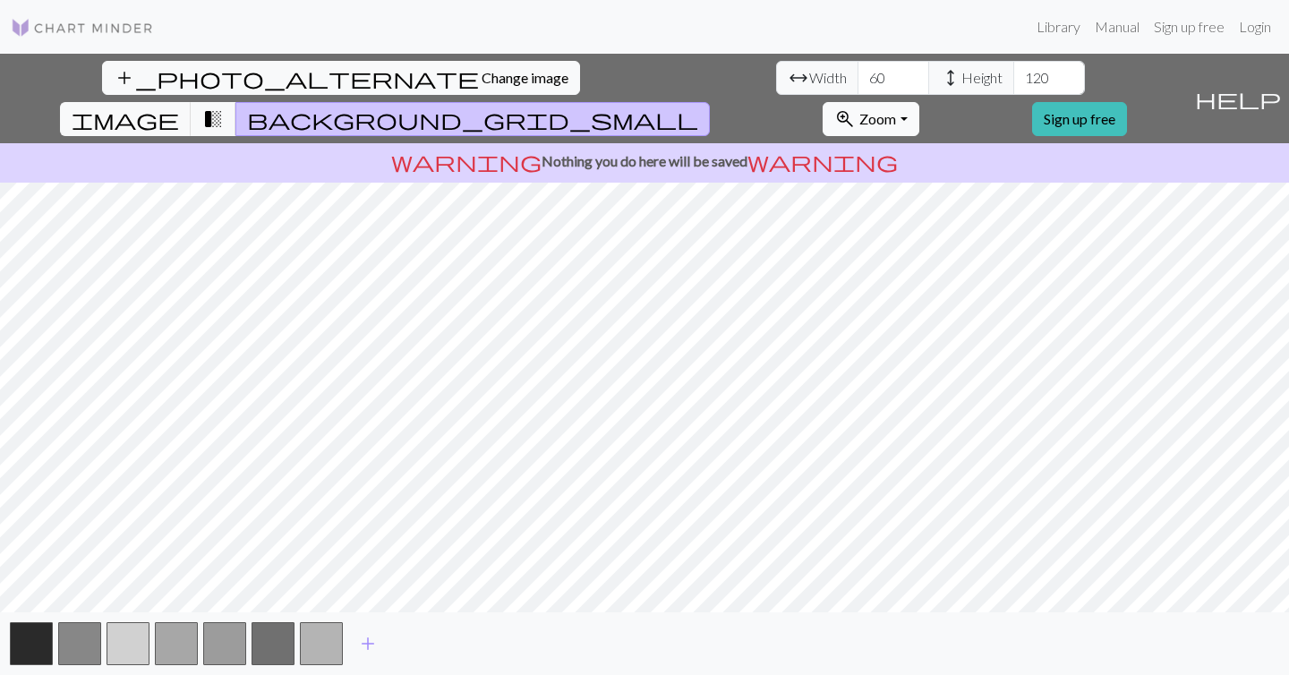
click at [896, 110] on span "Zoom" at bounding box center [878, 118] width 37 height 17
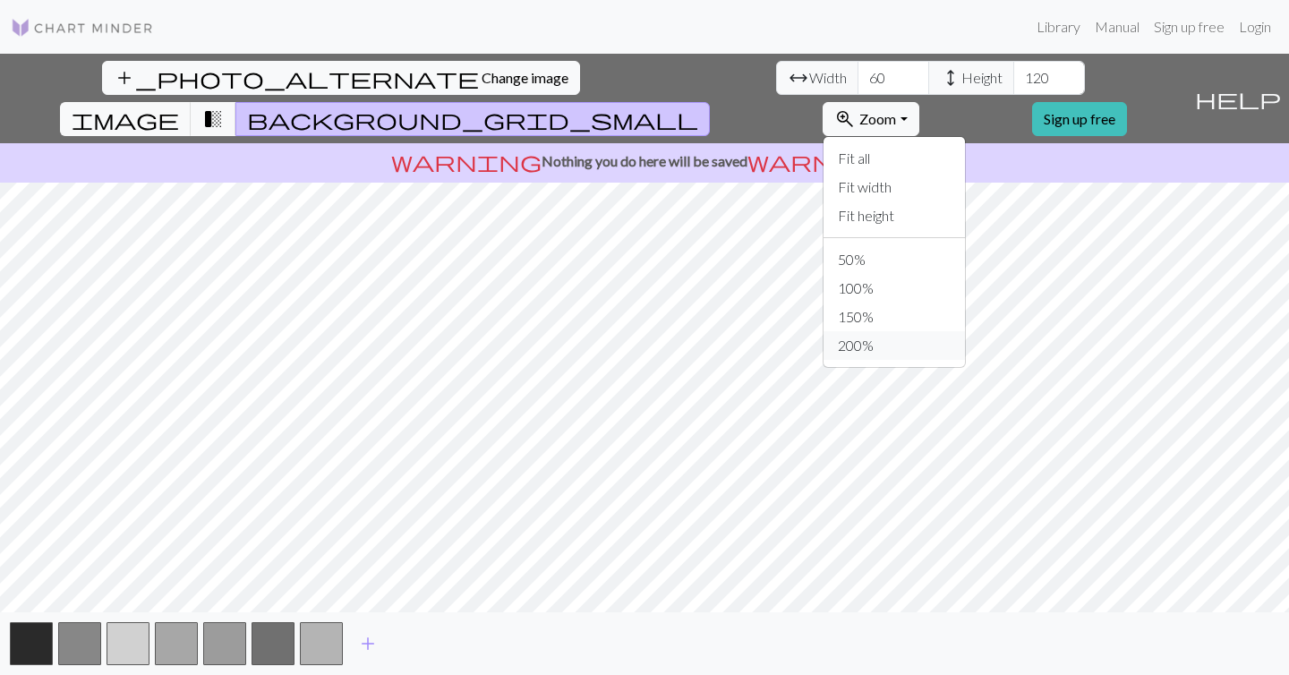
click at [965, 331] on button "200%" at bounding box center [894, 345] width 141 height 29
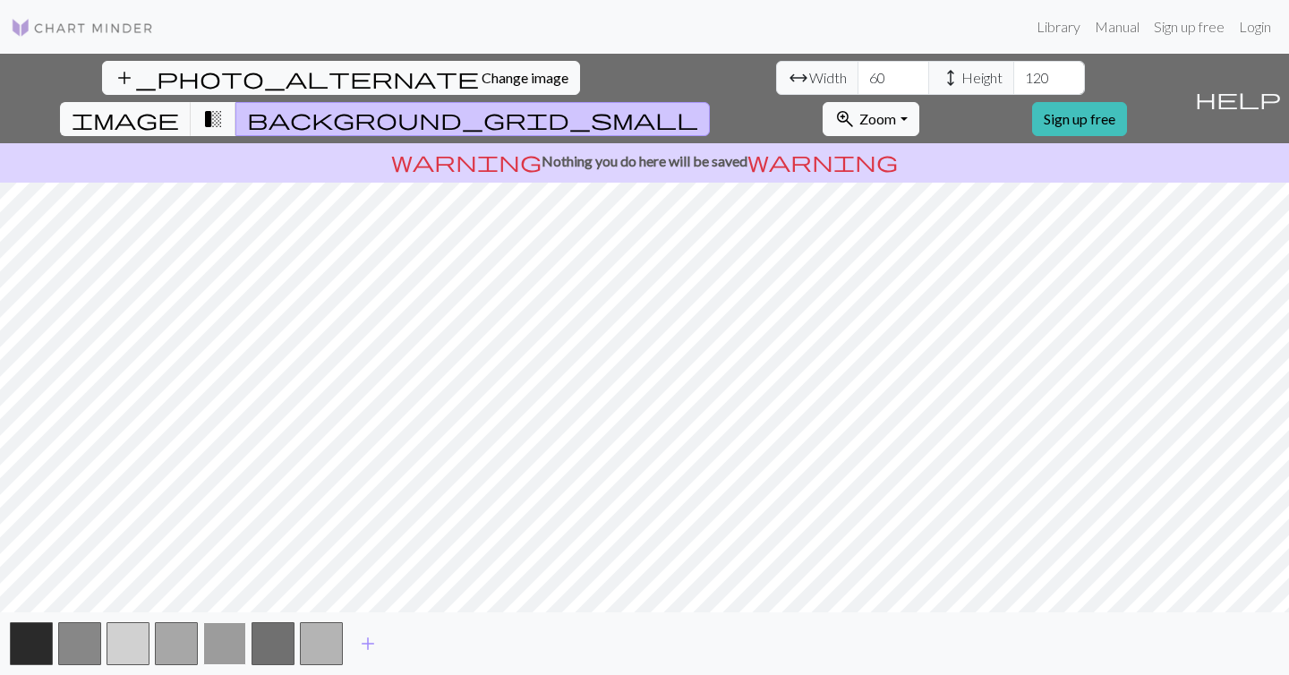
click at [230, 639] on button "button" at bounding box center [224, 643] width 43 height 43
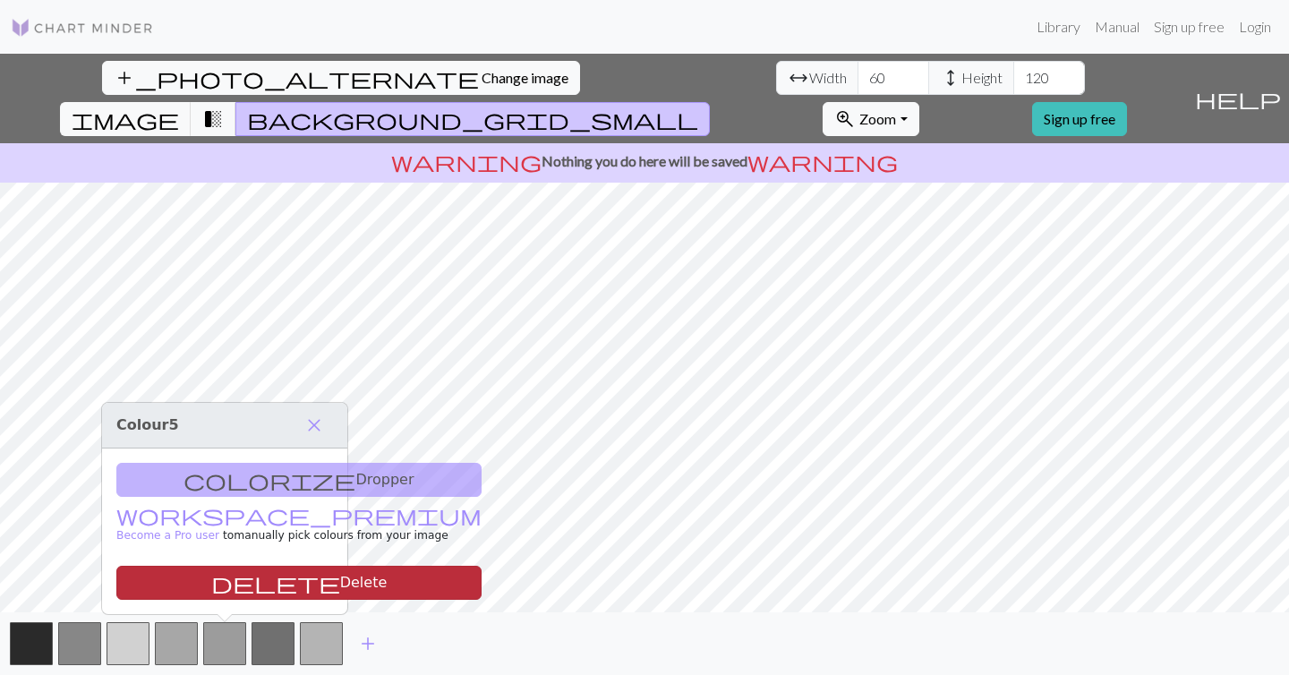
click at [224, 578] on button "delete Delete" at bounding box center [298, 583] width 365 height 34
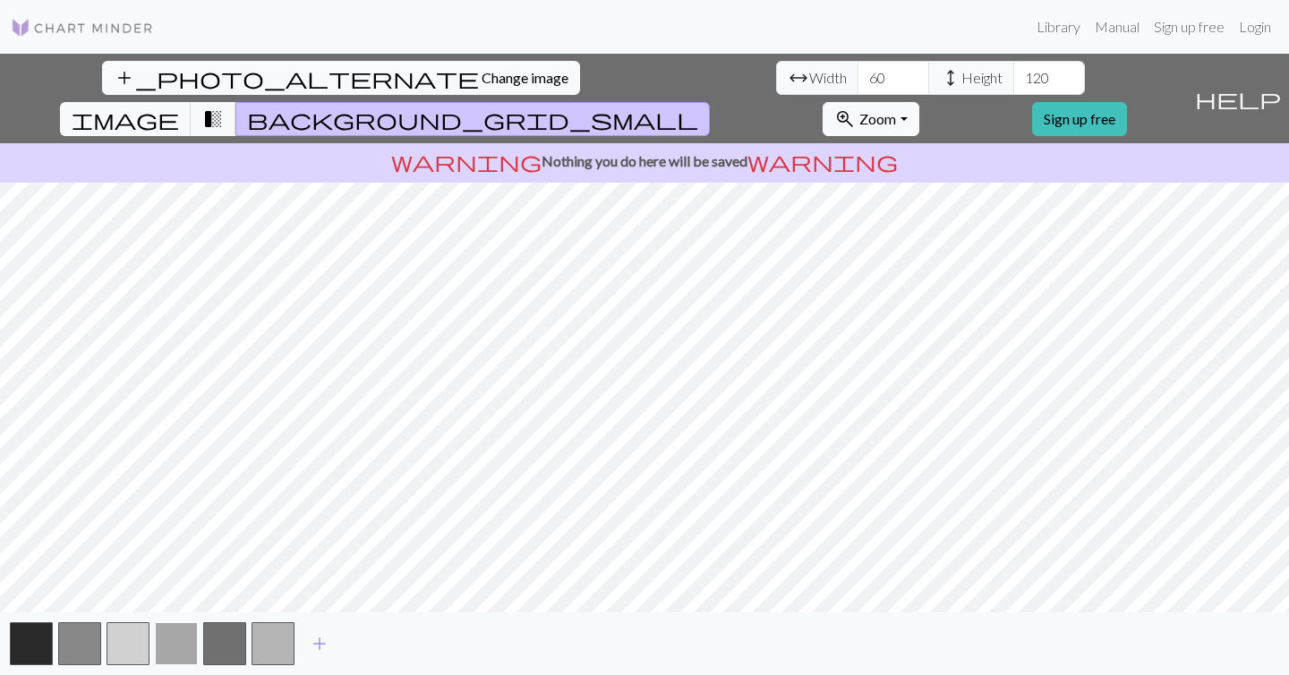
click at [165, 650] on button "button" at bounding box center [176, 643] width 43 height 43
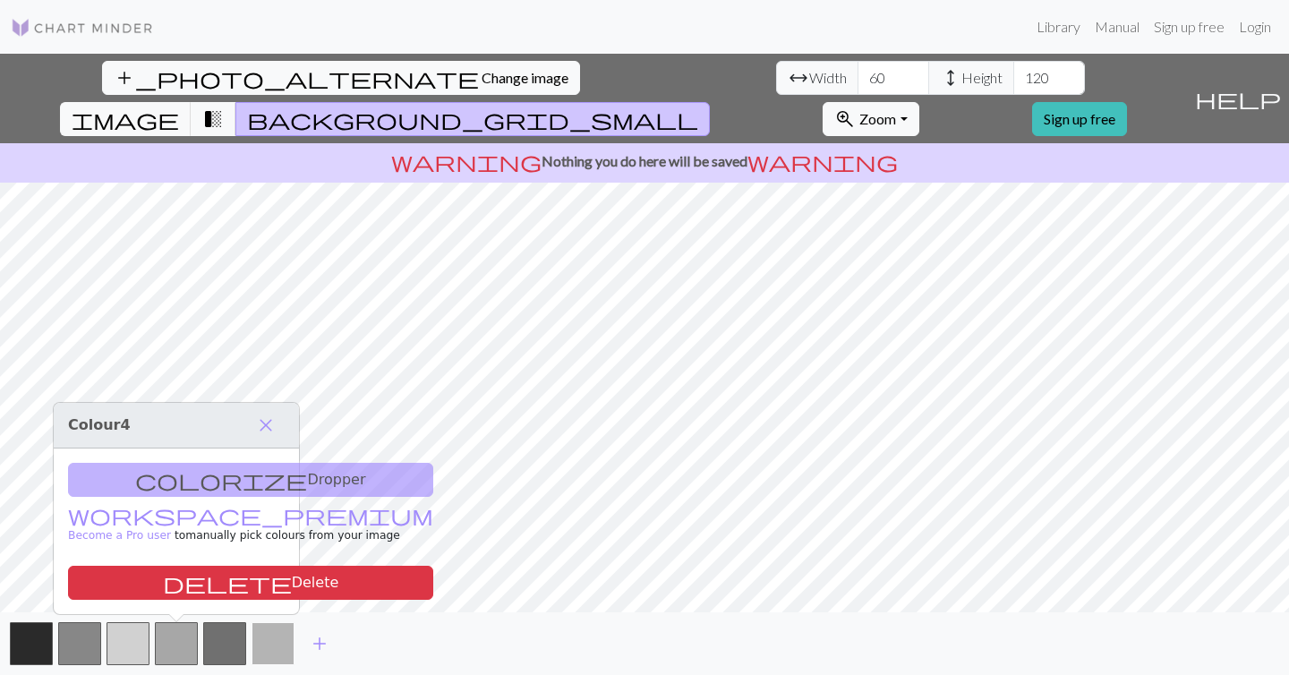
click at [287, 652] on button "button" at bounding box center [273, 643] width 43 height 43
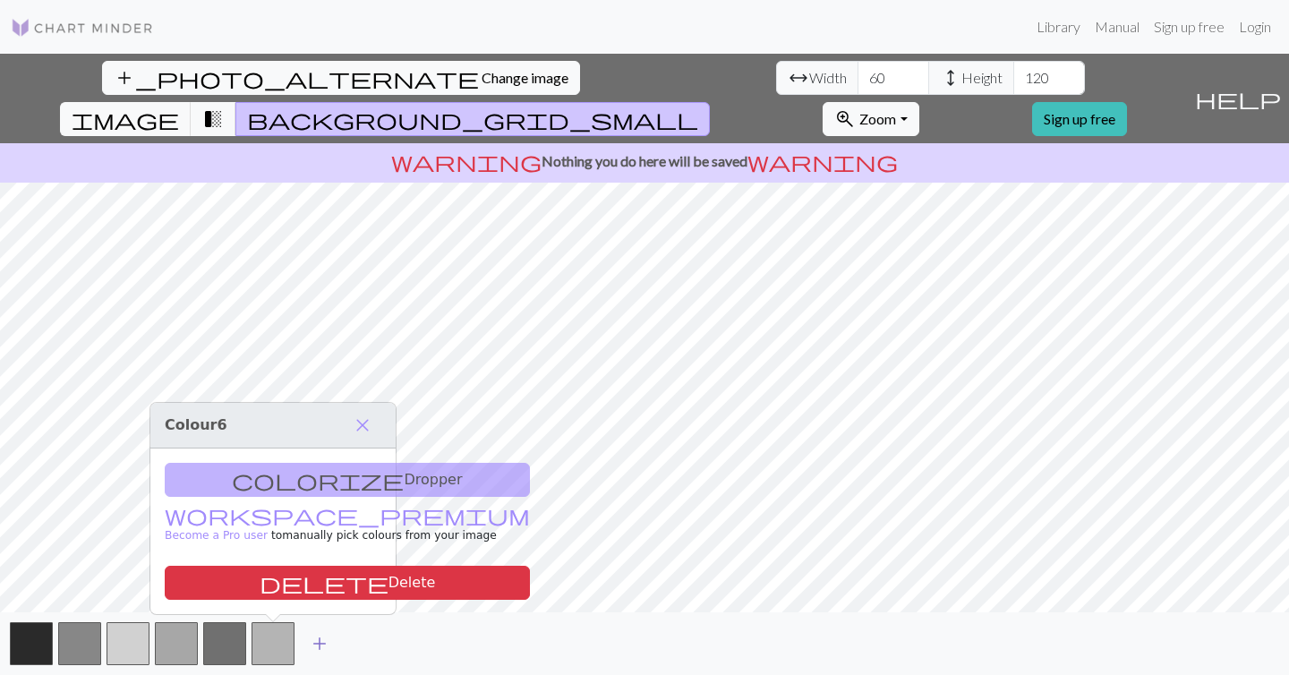
click at [321, 647] on span "add" at bounding box center [319, 643] width 21 height 25
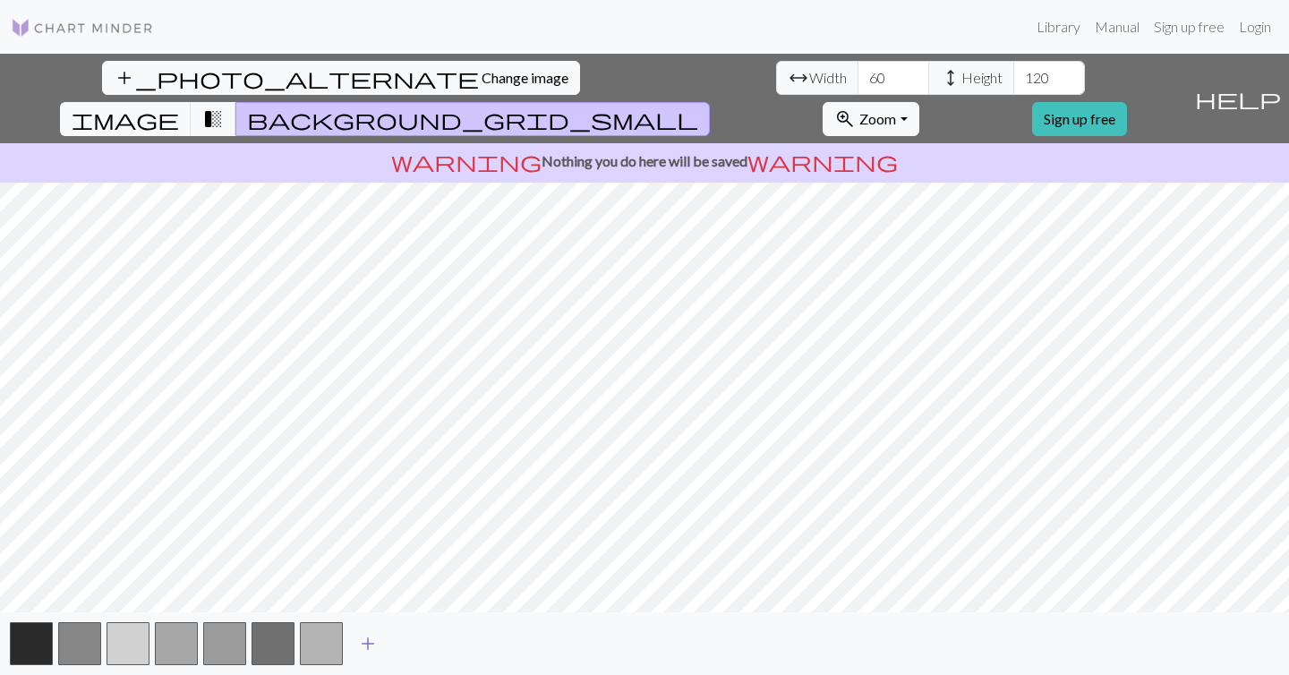
click at [370, 646] on span "add" at bounding box center [367, 643] width 21 height 25
click at [409, 648] on span "add" at bounding box center [416, 643] width 21 height 25
drag, startPoint x: 349, startPoint y: 650, endPoint x: 372, endPoint y: 648, distance: 23.3
click at [354, 650] on button "button" at bounding box center [369, 643] width 43 height 43
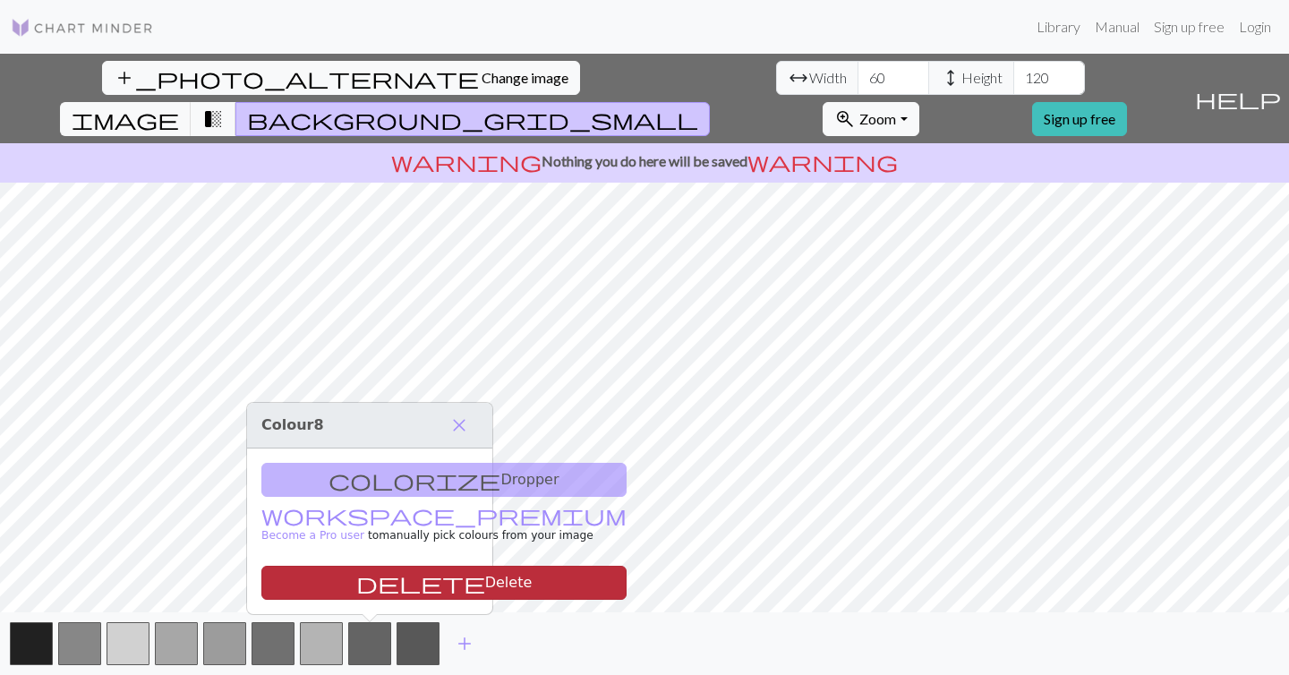
click at [365, 583] on button "delete Delete" at bounding box center [443, 583] width 365 height 34
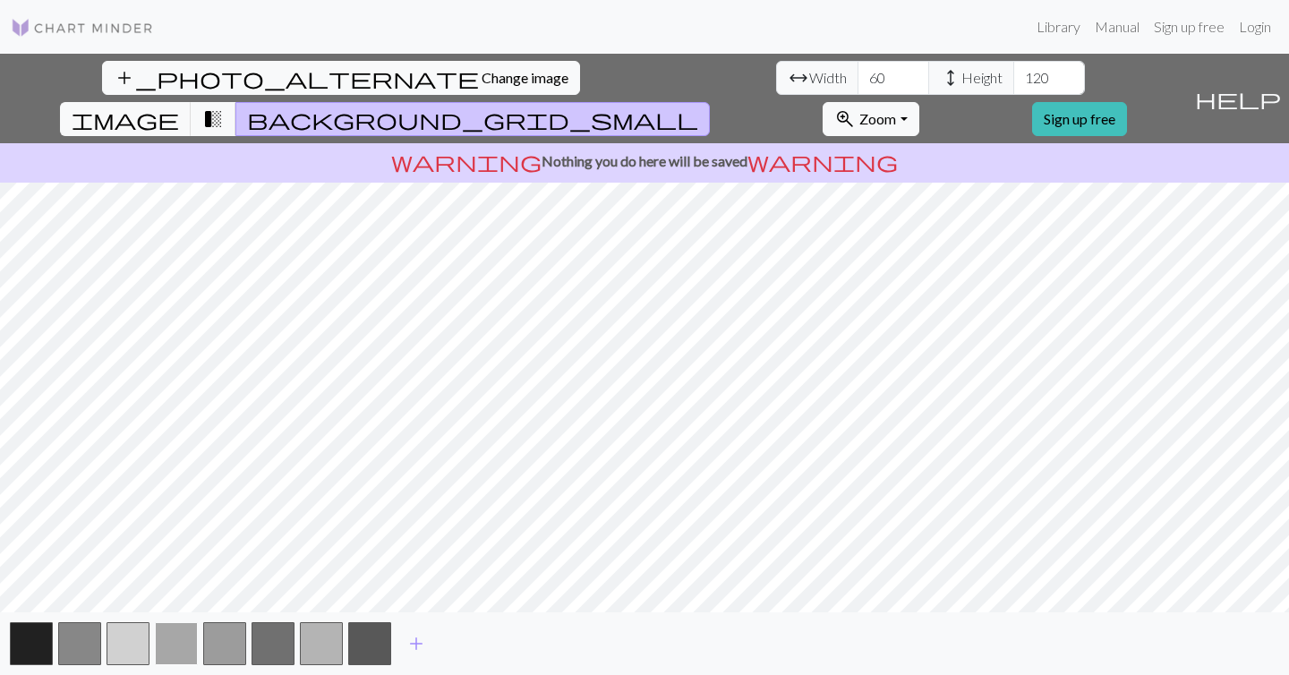
click at [167, 650] on button "button" at bounding box center [176, 643] width 43 height 43
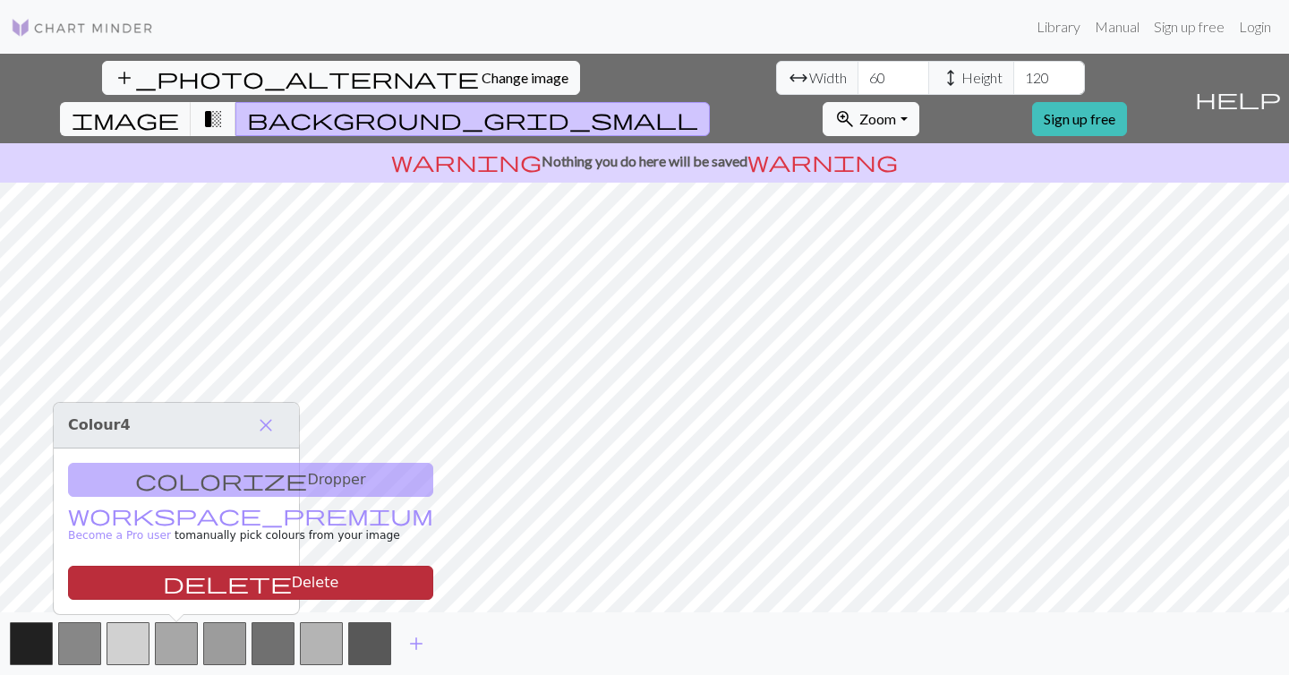
click at [170, 586] on button "delete Delete" at bounding box center [250, 583] width 365 height 34
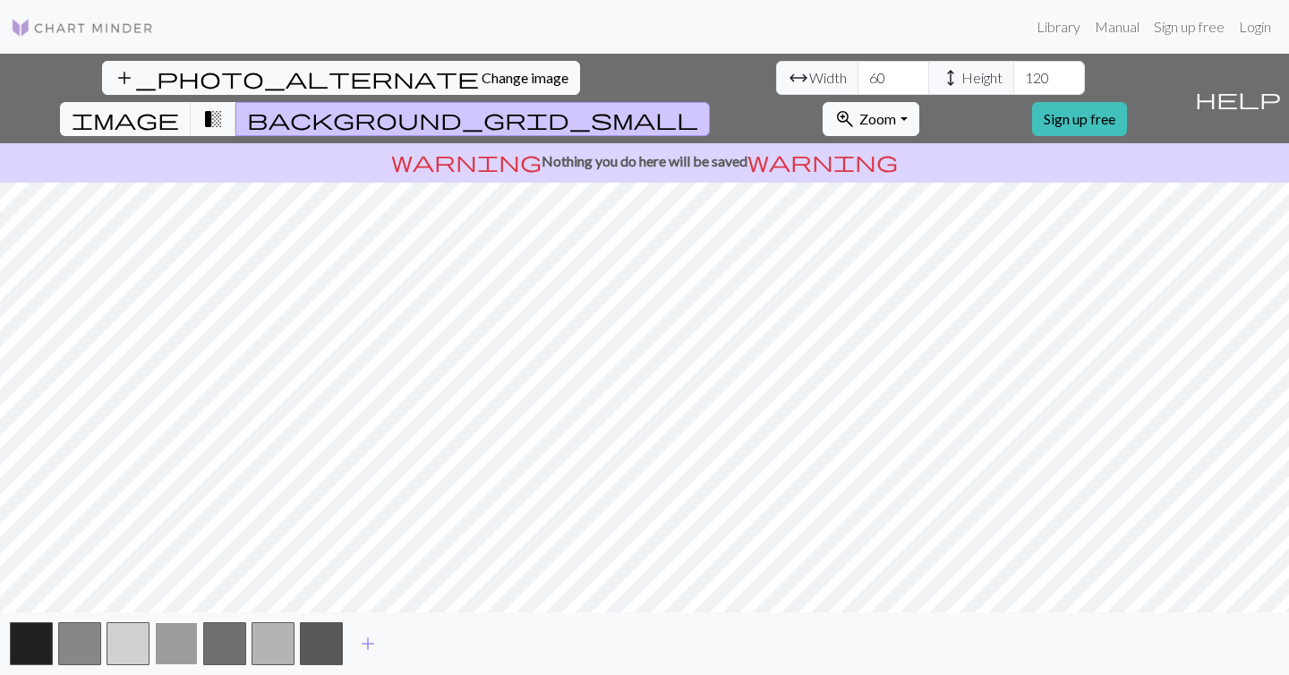
click at [189, 649] on button "button" at bounding box center [176, 643] width 43 height 43
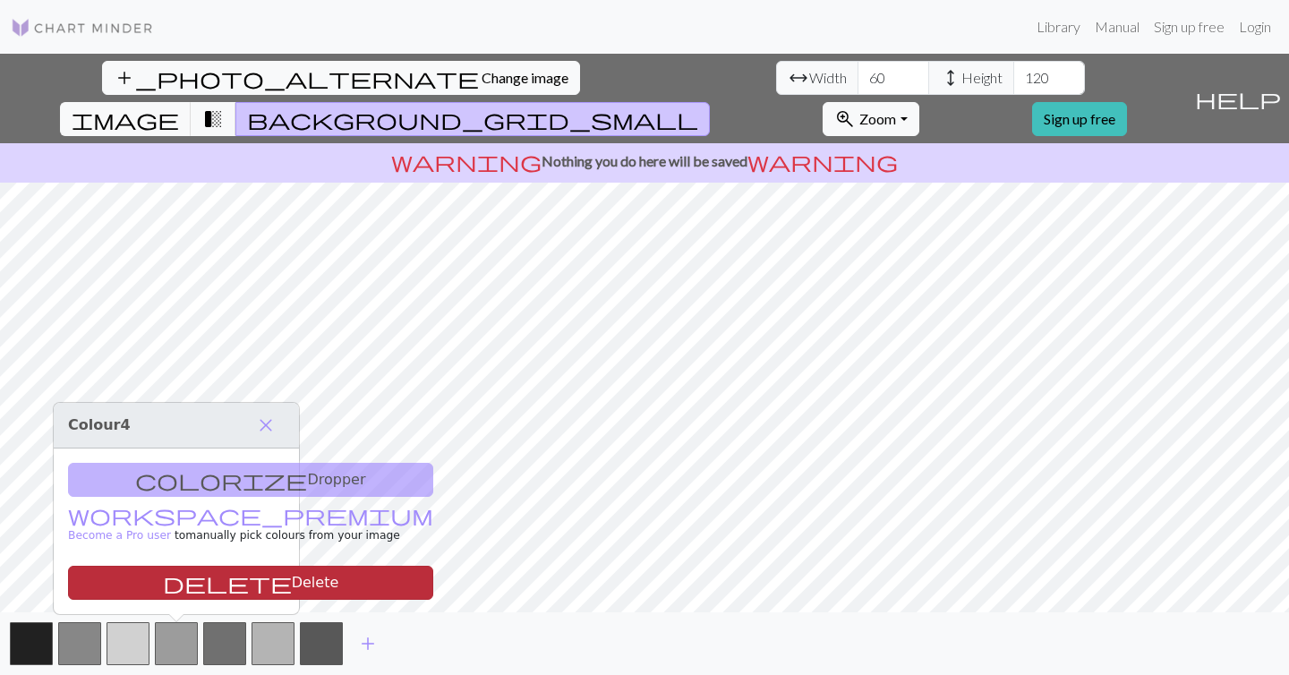
click at [185, 592] on button "delete Delete" at bounding box center [250, 583] width 365 height 34
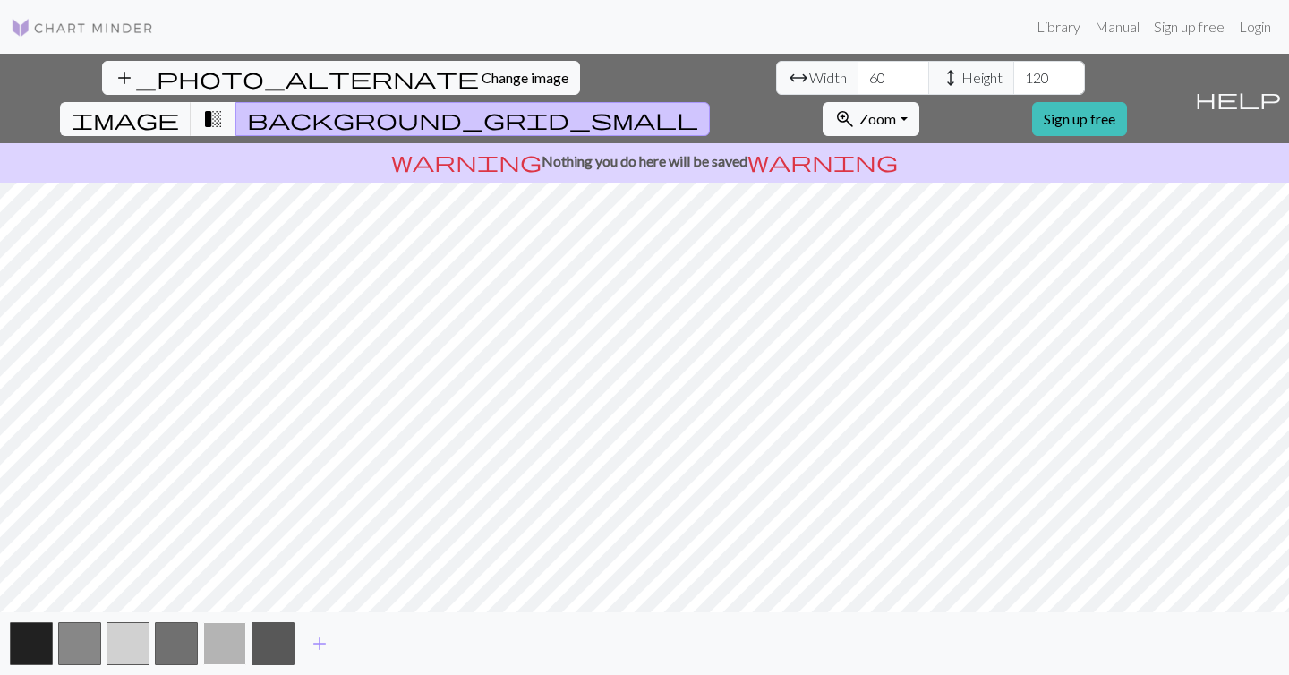
click at [225, 654] on button "button" at bounding box center [224, 643] width 43 height 43
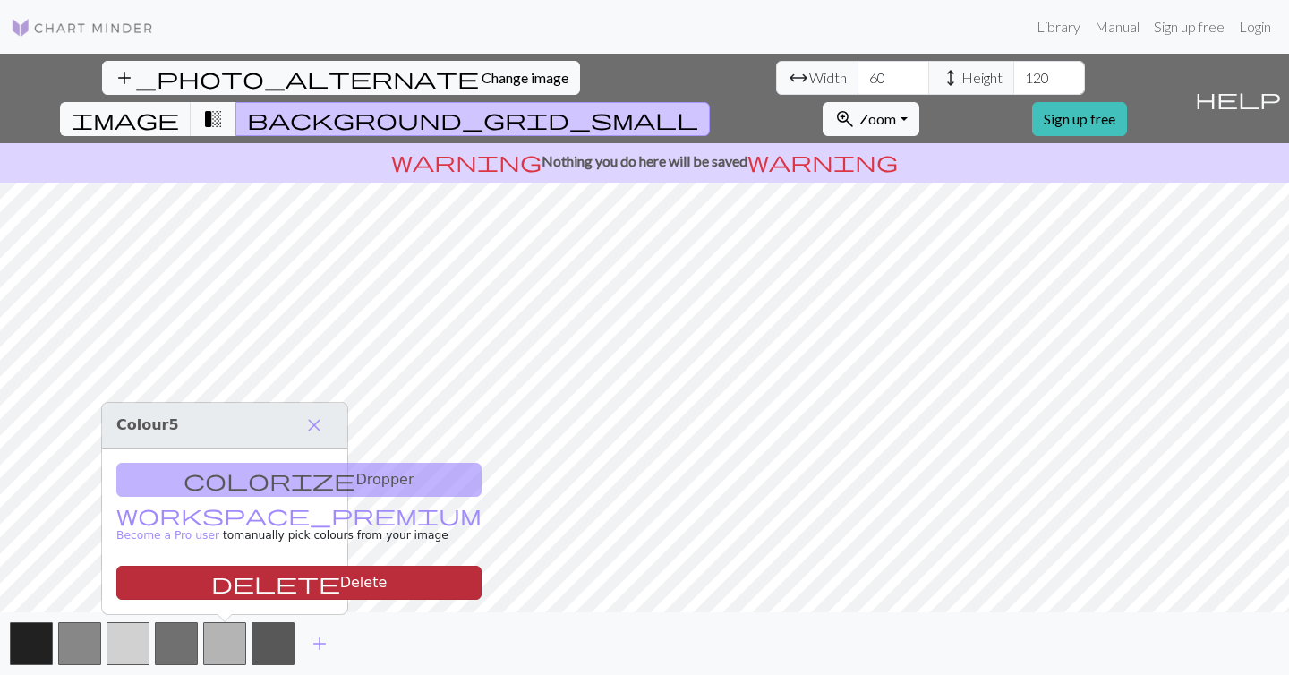
click at [217, 585] on button "delete Delete" at bounding box center [298, 583] width 365 height 34
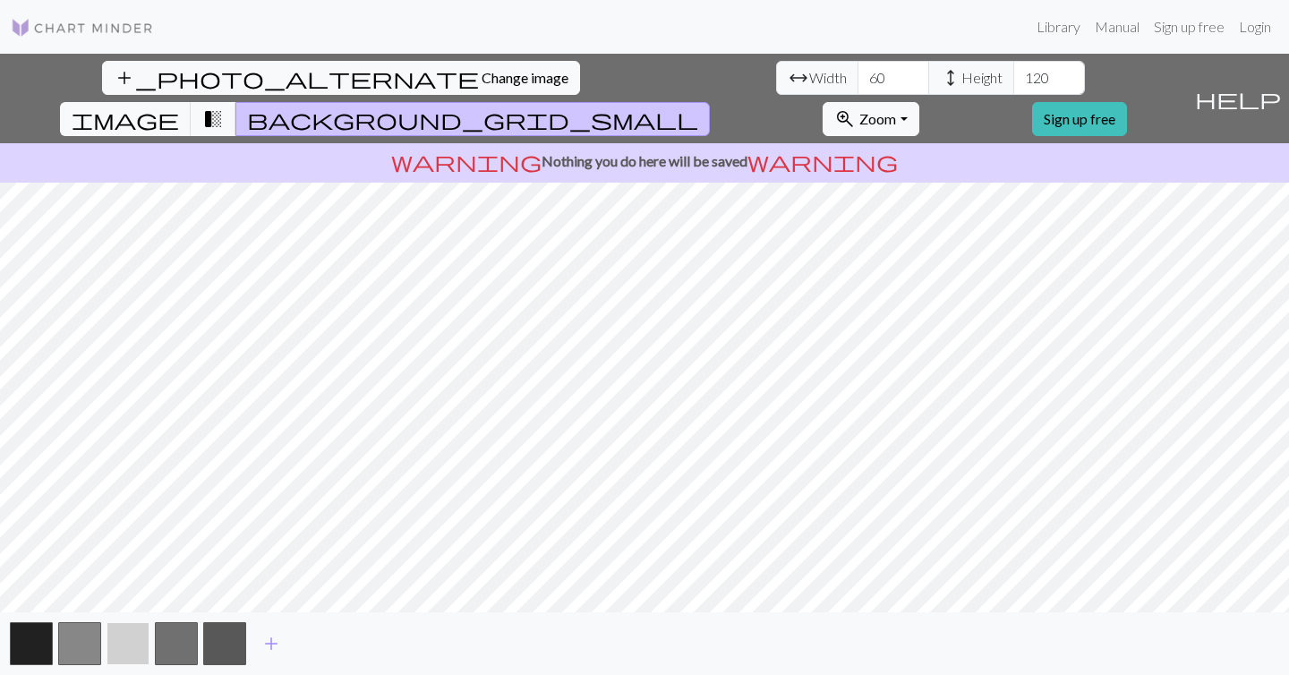
click at [148, 645] on button "button" at bounding box center [128, 643] width 43 height 43
